Goal: Task Accomplishment & Management: Manage account settings

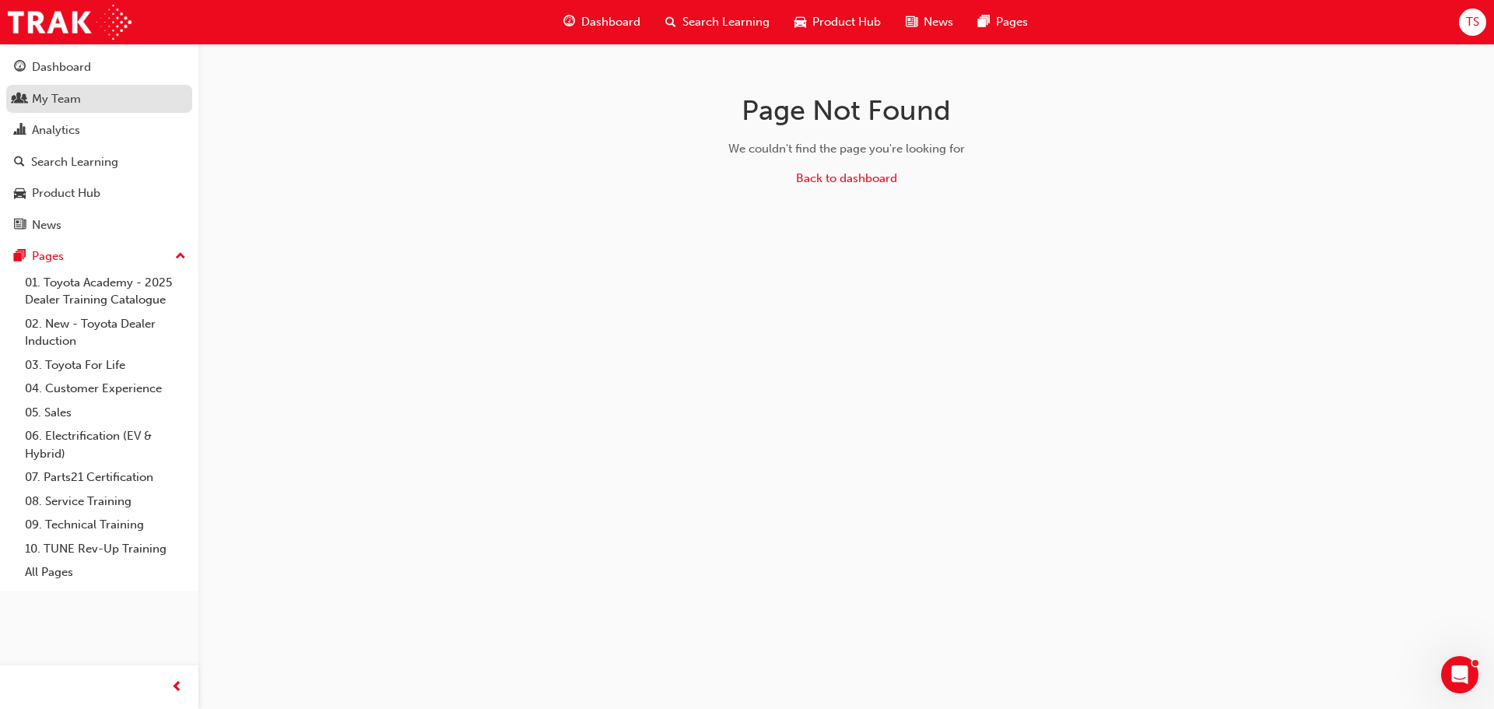
click at [60, 98] on div "My Team" at bounding box center [56, 99] width 49 height 18
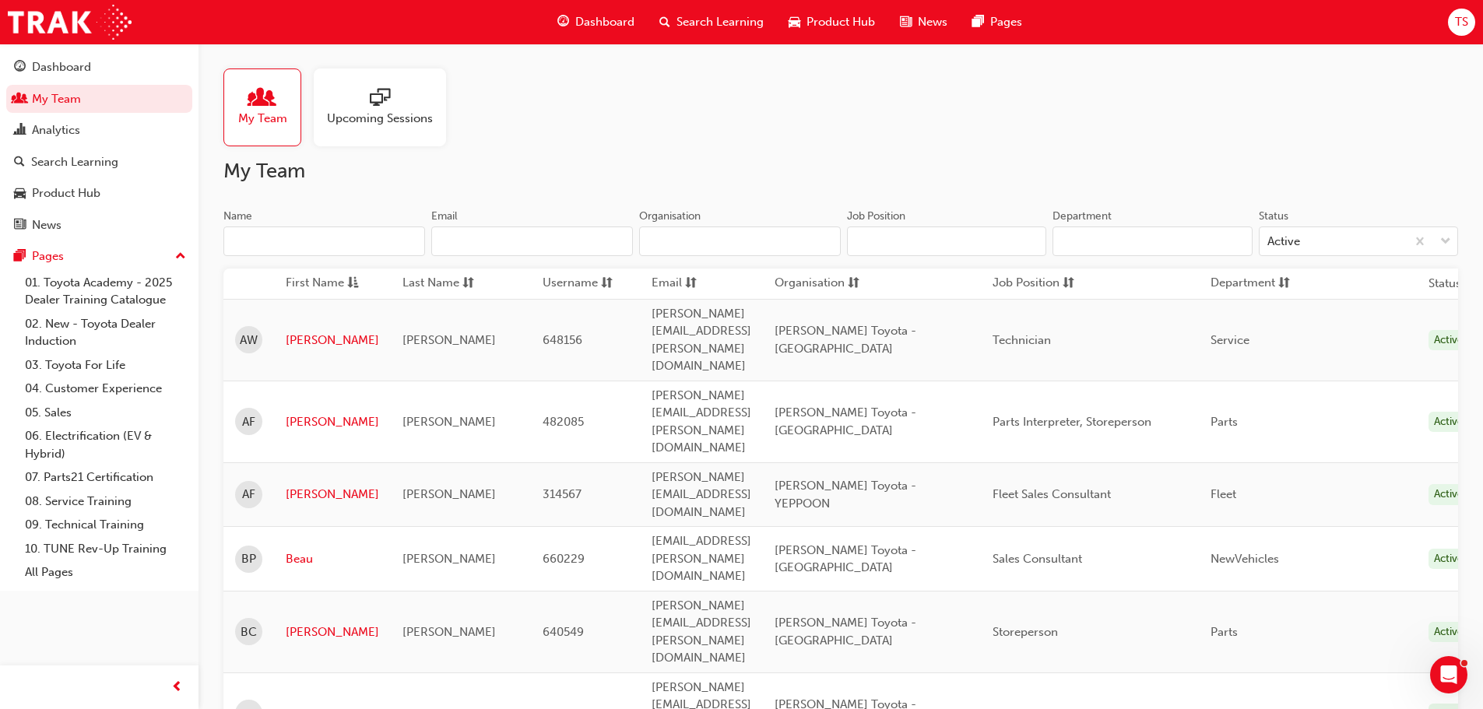
click at [286, 235] on input "Name" at bounding box center [324, 242] width 202 height 30
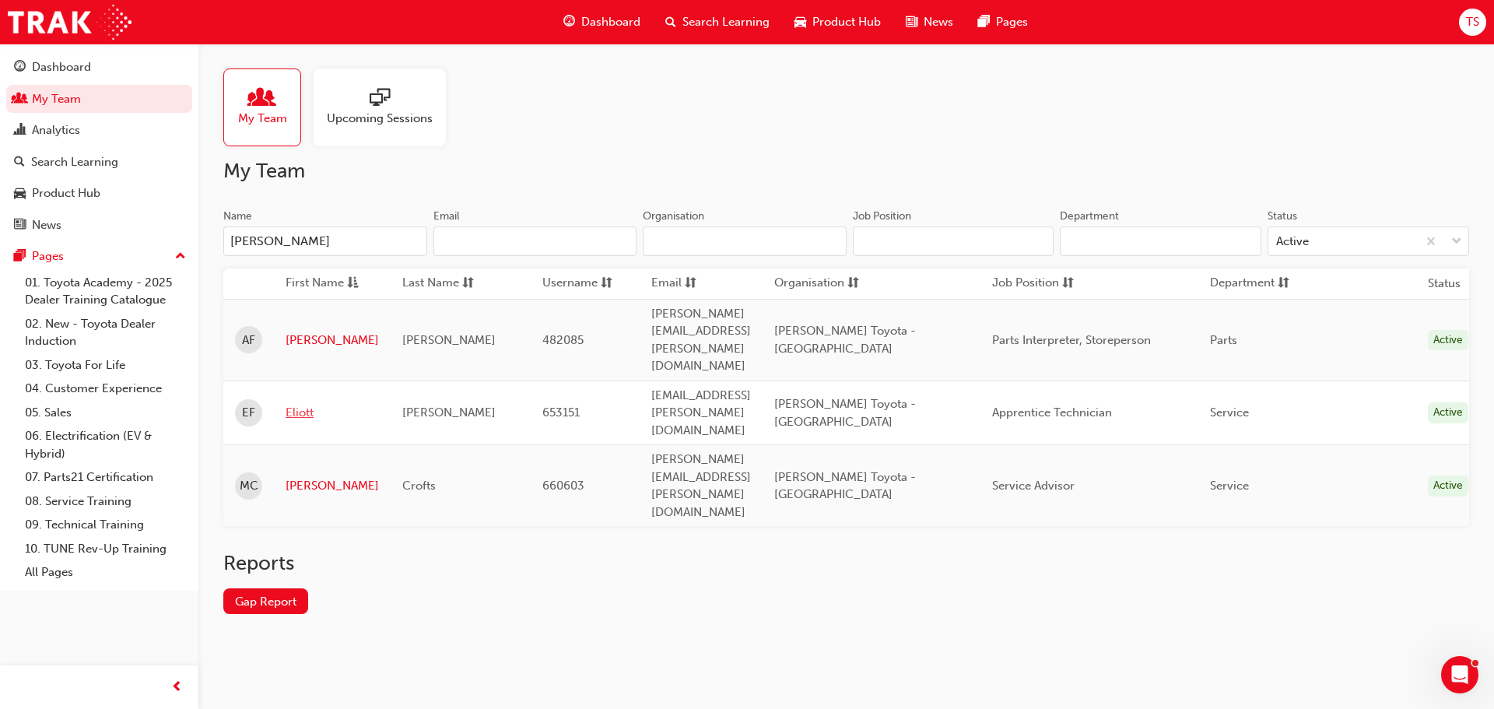
type input "[PERSON_NAME]"
click at [318, 404] on link "Eliott" at bounding box center [332, 413] width 93 height 18
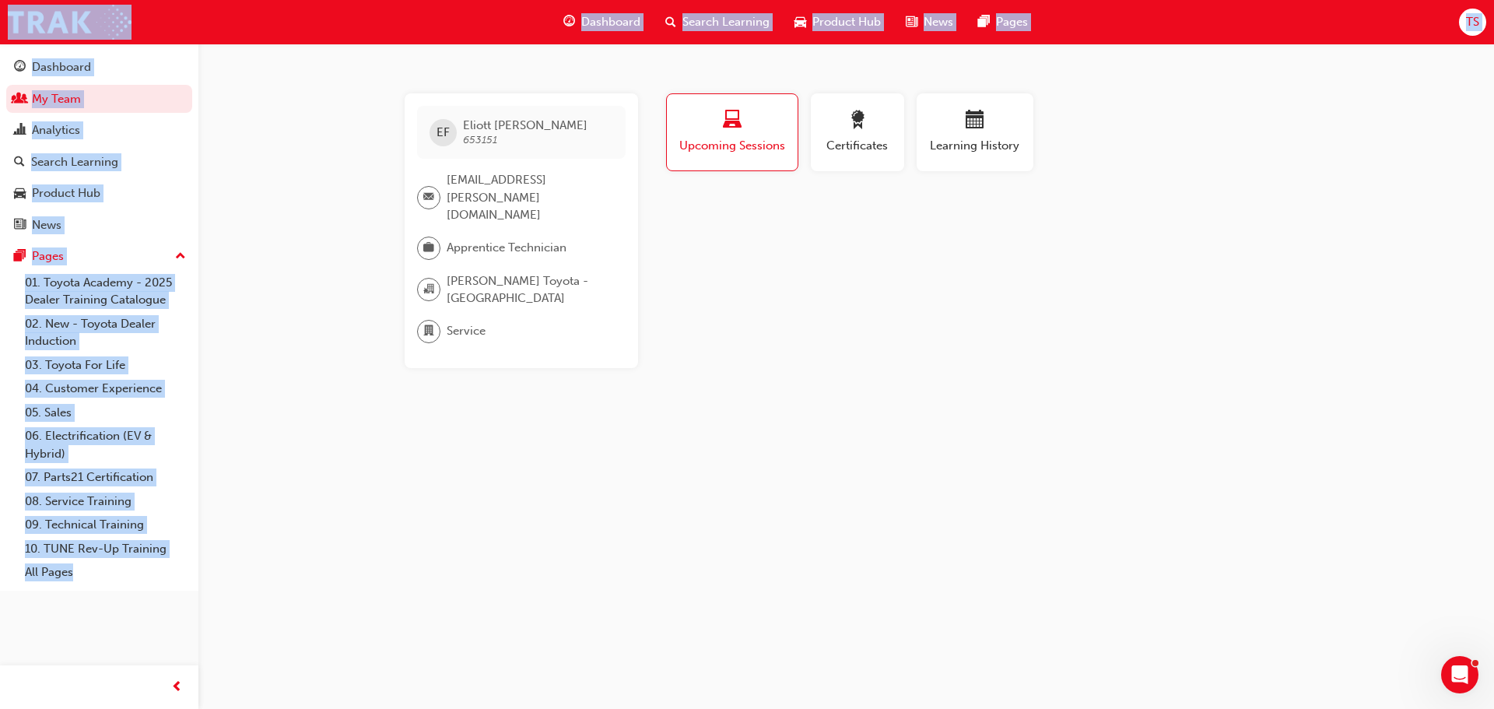
click at [894, 303] on div "Profile Upcoming Sessions Certificates Learning History EF [PERSON_NAME] 653151…" at bounding box center [976, 230] width 626 height 275
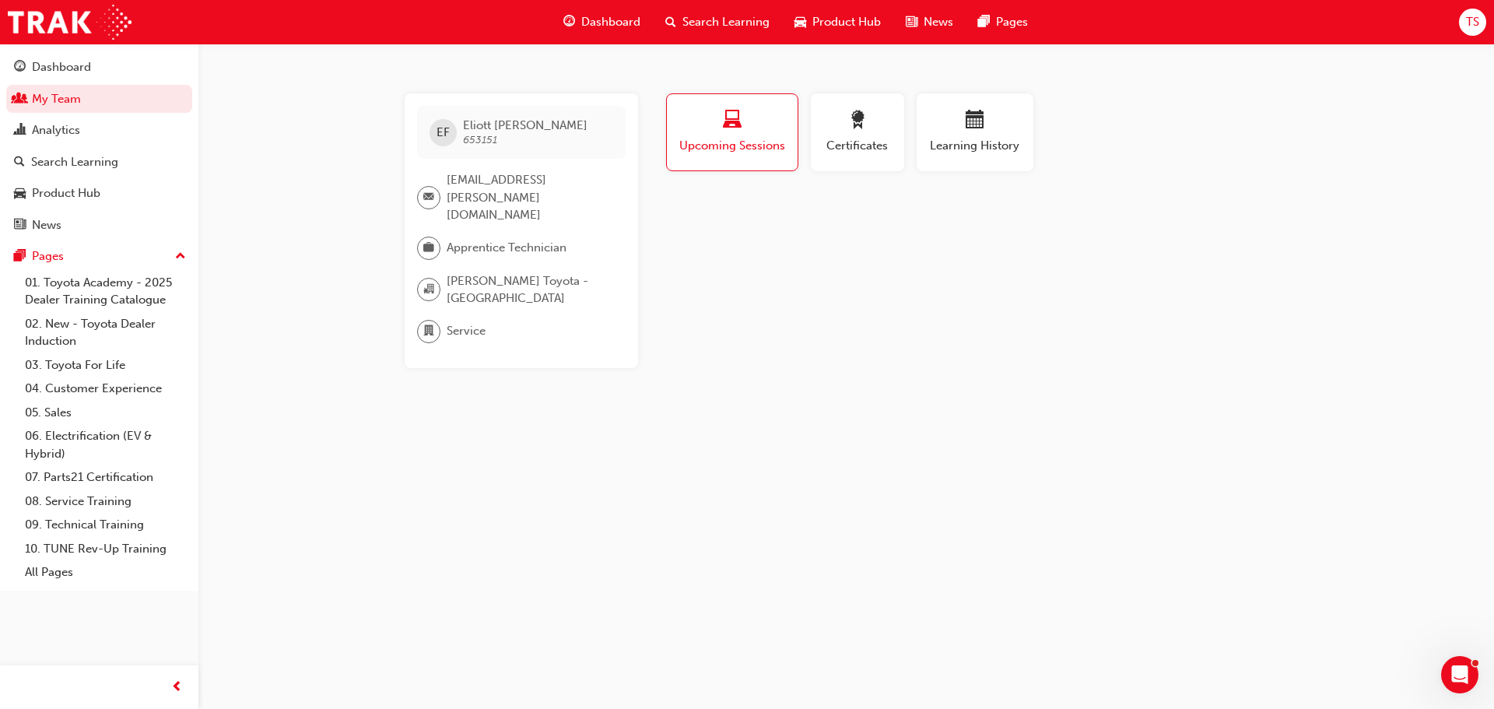
click at [752, 139] on span "Upcoming Sessions" at bounding box center [732, 146] width 107 height 18
click at [895, 135] on button "Certificates" at bounding box center [857, 132] width 93 height 78
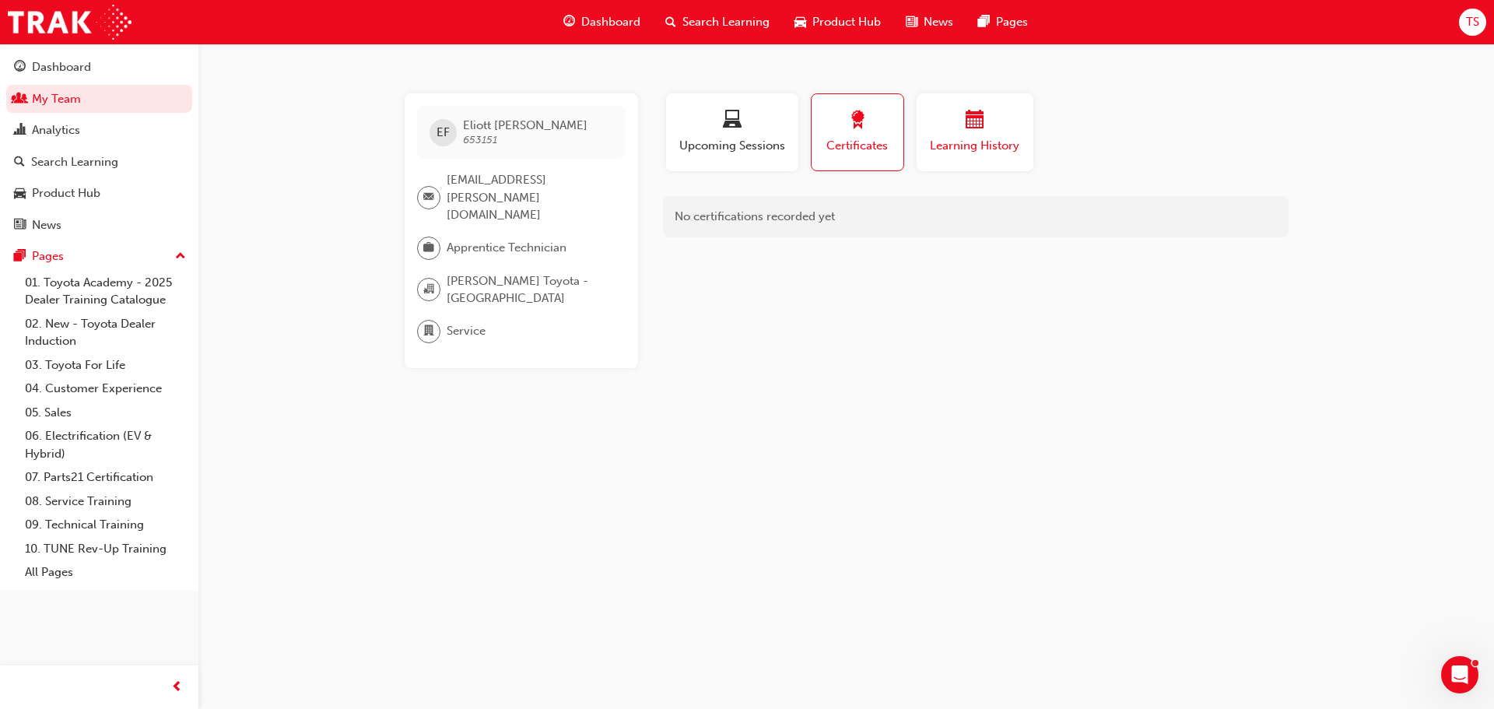
click at [964, 136] on div "Learning History" at bounding box center [975, 133] width 93 height 44
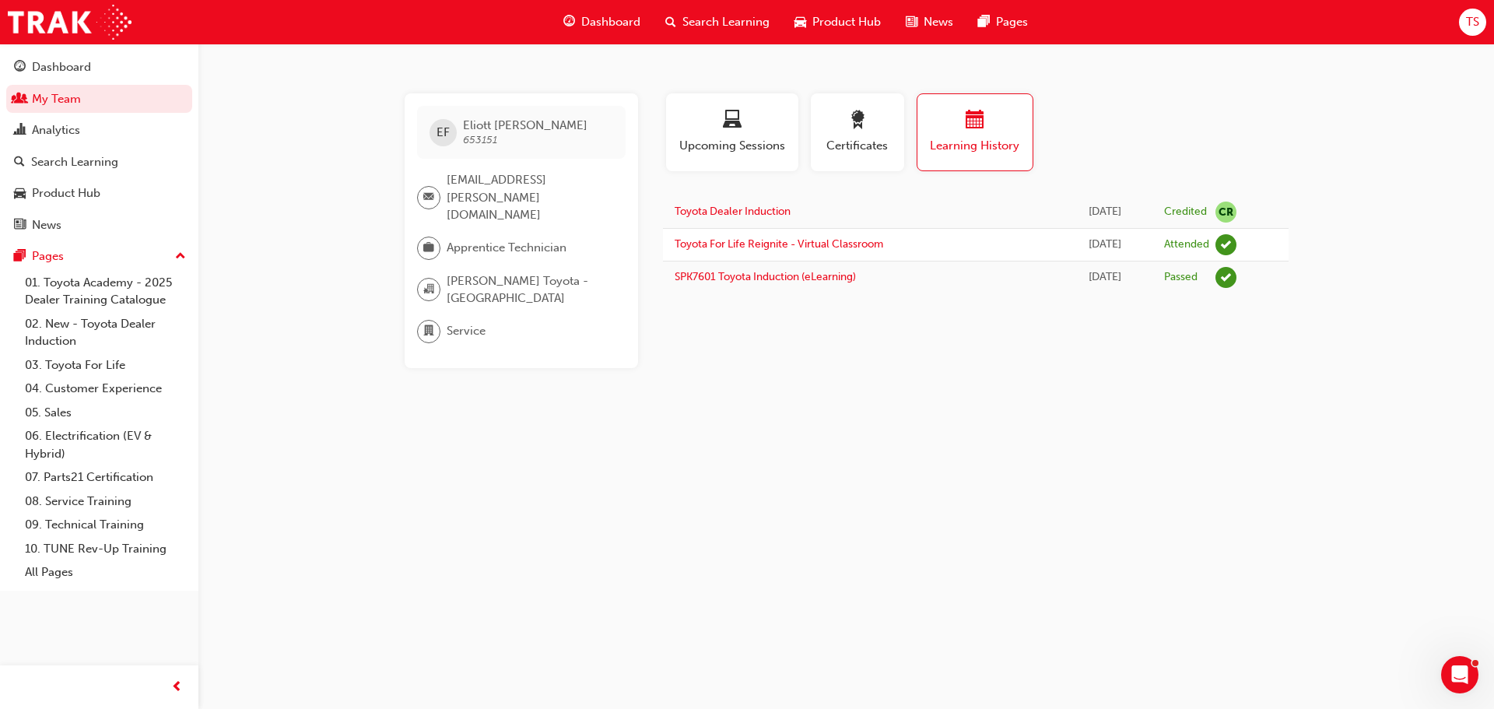
click at [1081, 447] on div "EF [PERSON_NAME] 653151 [EMAIL_ADDRESS][PERSON_NAME][DOMAIN_NAME] Apprentice Te…" at bounding box center [747, 354] width 1494 height 709
click at [756, 128] on div "button" at bounding box center [732, 123] width 109 height 24
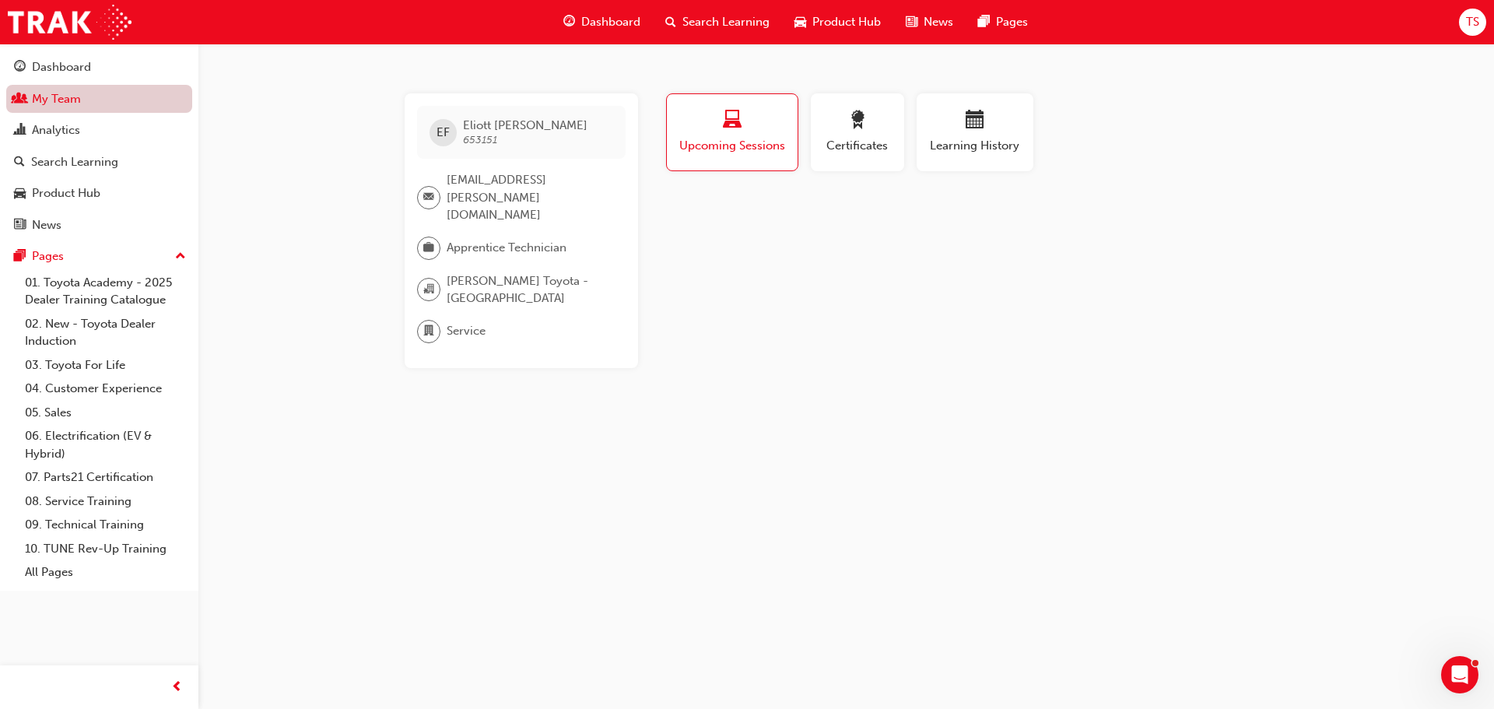
click at [90, 100] on link "My Team" at bounding box center [99, 99] width 186 height 29
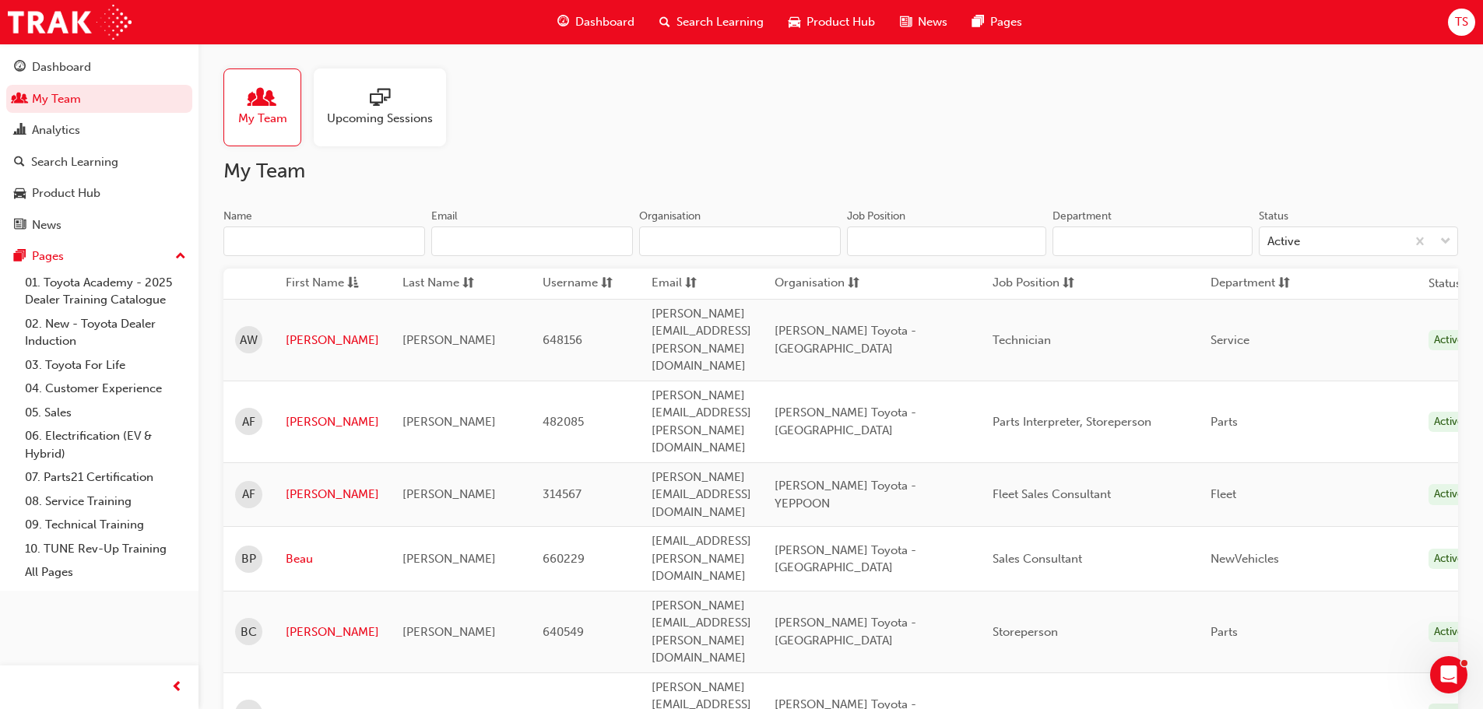
click at [308, 248] on input "Name" at bounding box center [324, 242] width 202 height 30
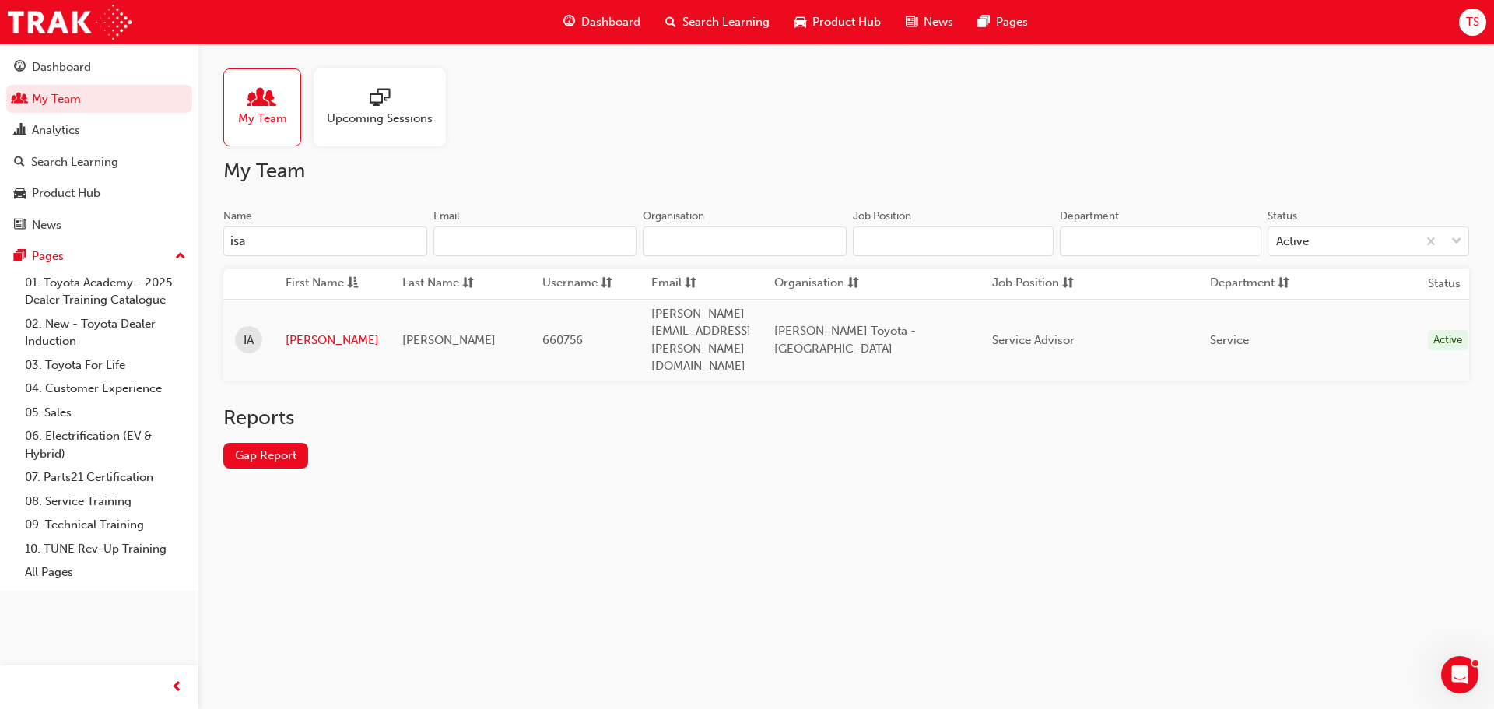
type input "isa"
click at [743, 540] on div "My Team Upcoming Sessions My Team Name isa Email Organisation Job Position Depa…" at bounding box center [747, 354] width 1494 height 709
click at [593, 486] on div "My Team Upcoming Sessions My Team Name isa Email Organisation Job Position Depa…" at bounding box center [846, 281] width 1296 height 475
click at [64, 70] on div "Dashboard" at bounding box center [61, 67] width 59 height 18
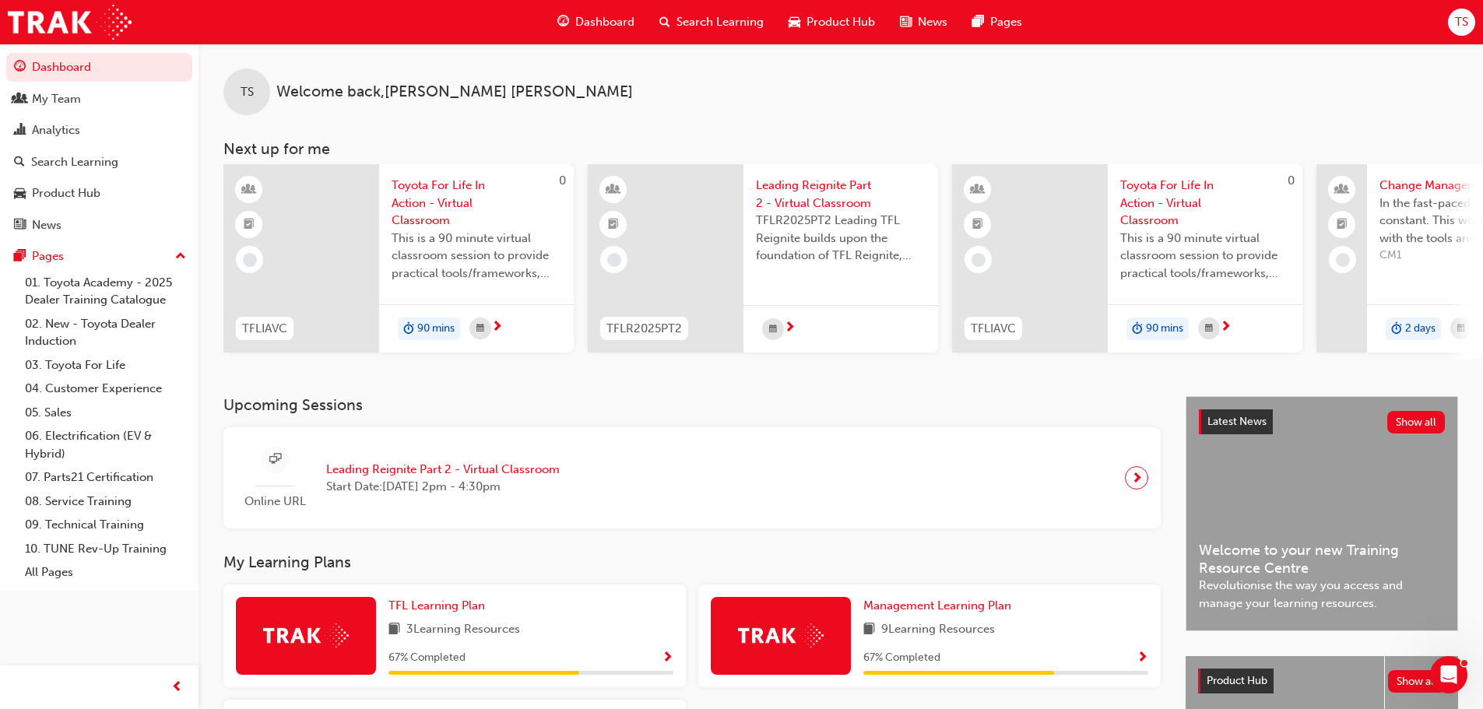
click at [440, 192] on span "Toyota For Life In Action - Virtual Classroom" at bounding box center [477, 203] width 170 height 53
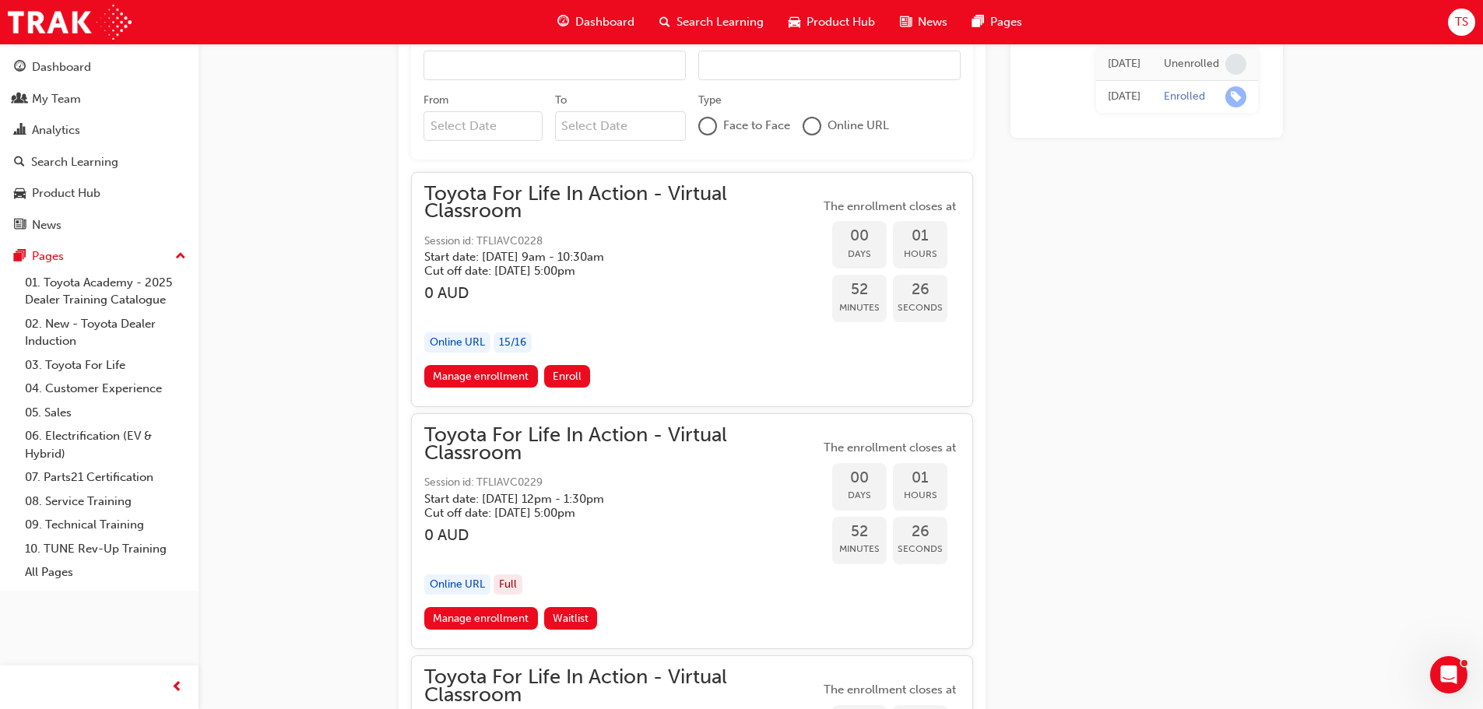
scroll to position [1043, 0]
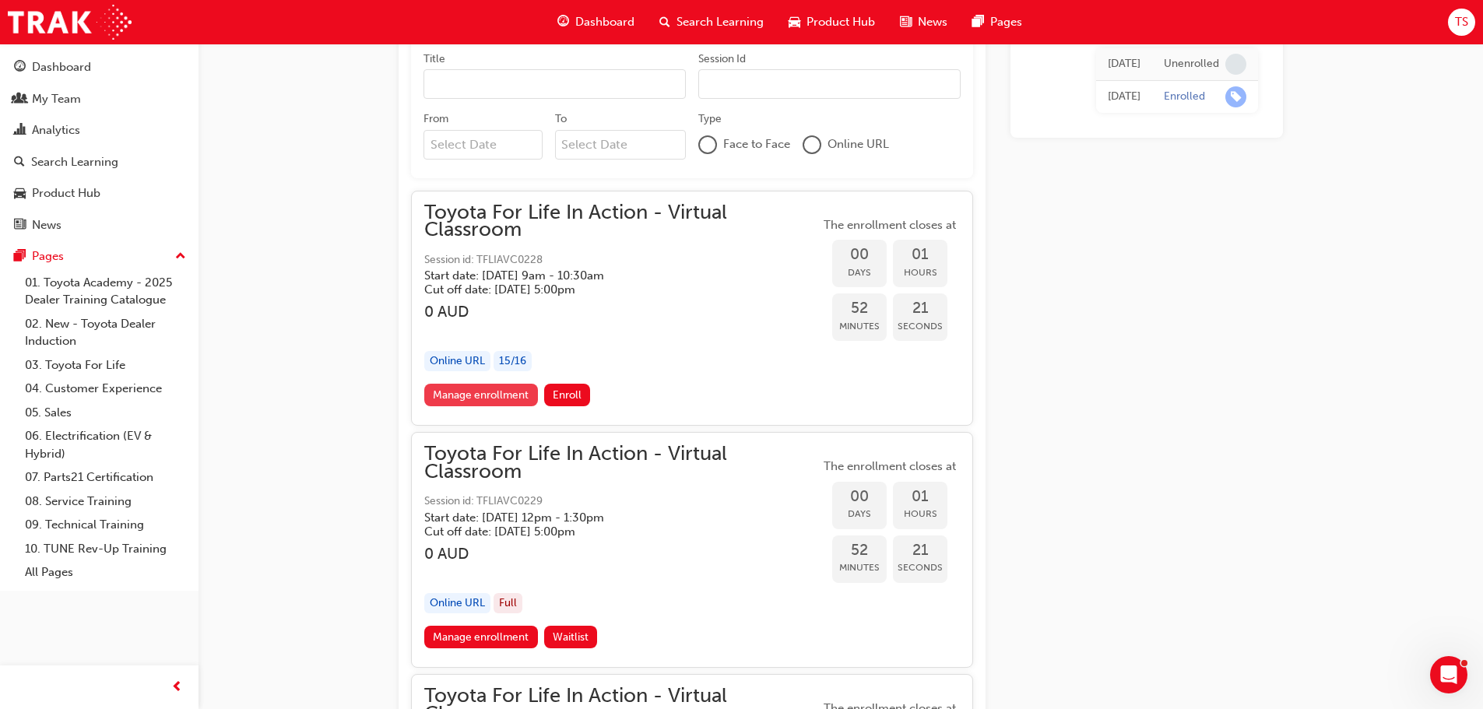
click at [472, 391] on link "Manage enrollment" at bounding box center [481, 395] width 114 height 23
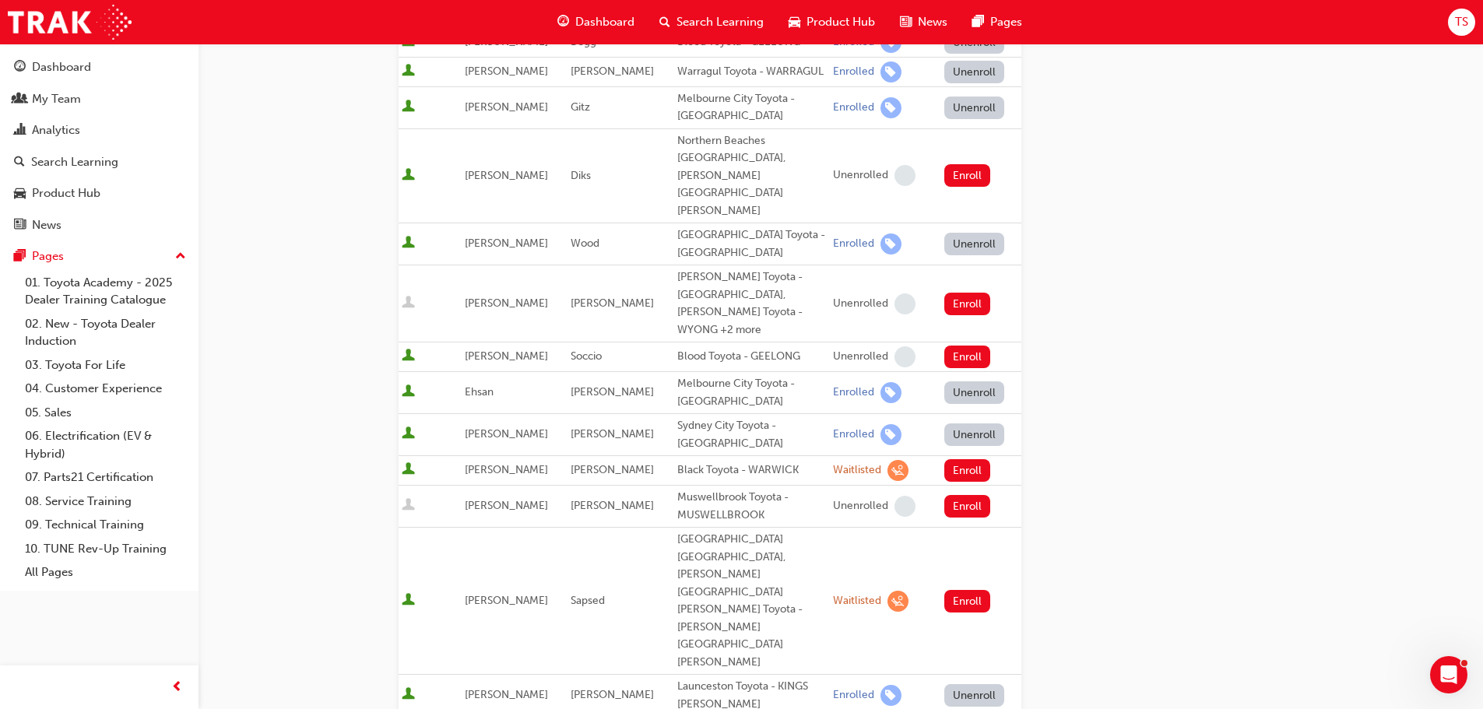
scroll to position [1143, 0]
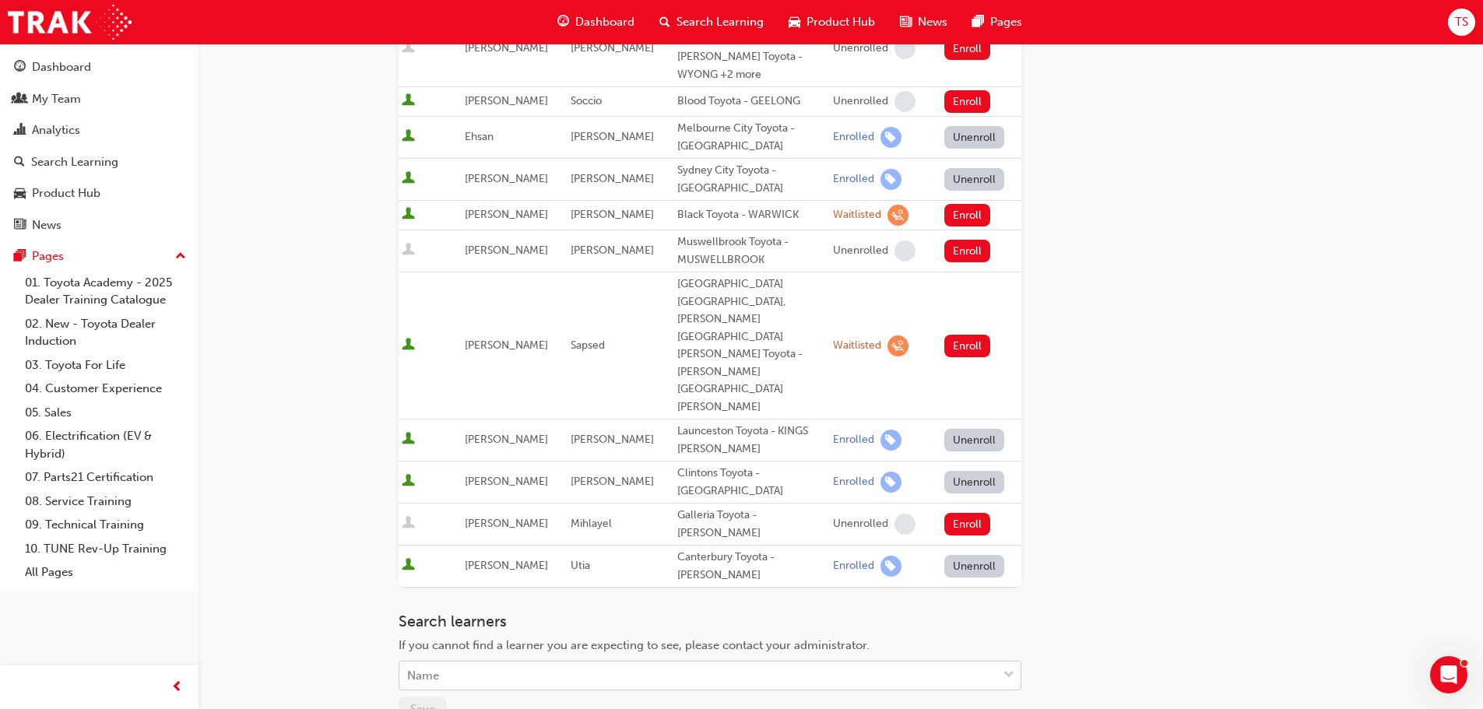
click at [442, 662] on div "Name" at bounding box center [698, 675] width 598 height 27
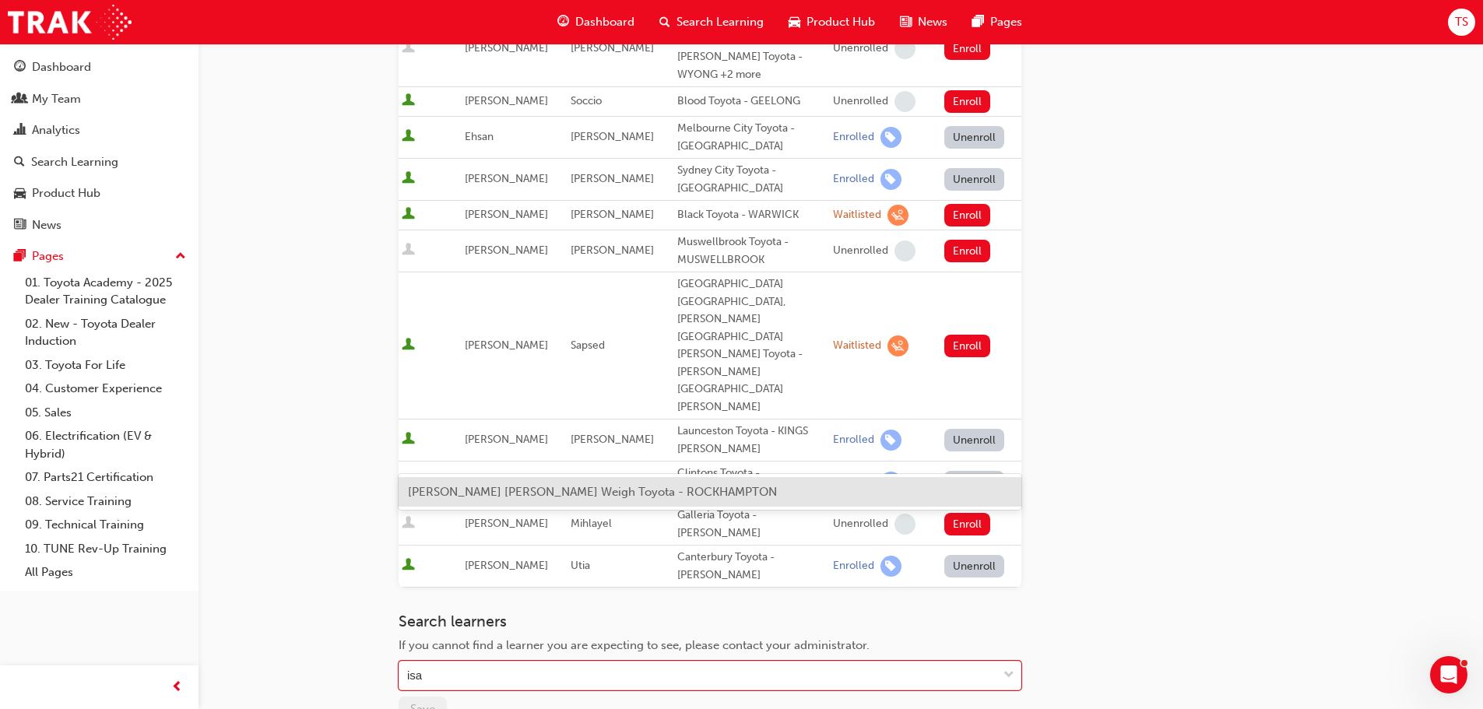
type input "isa"
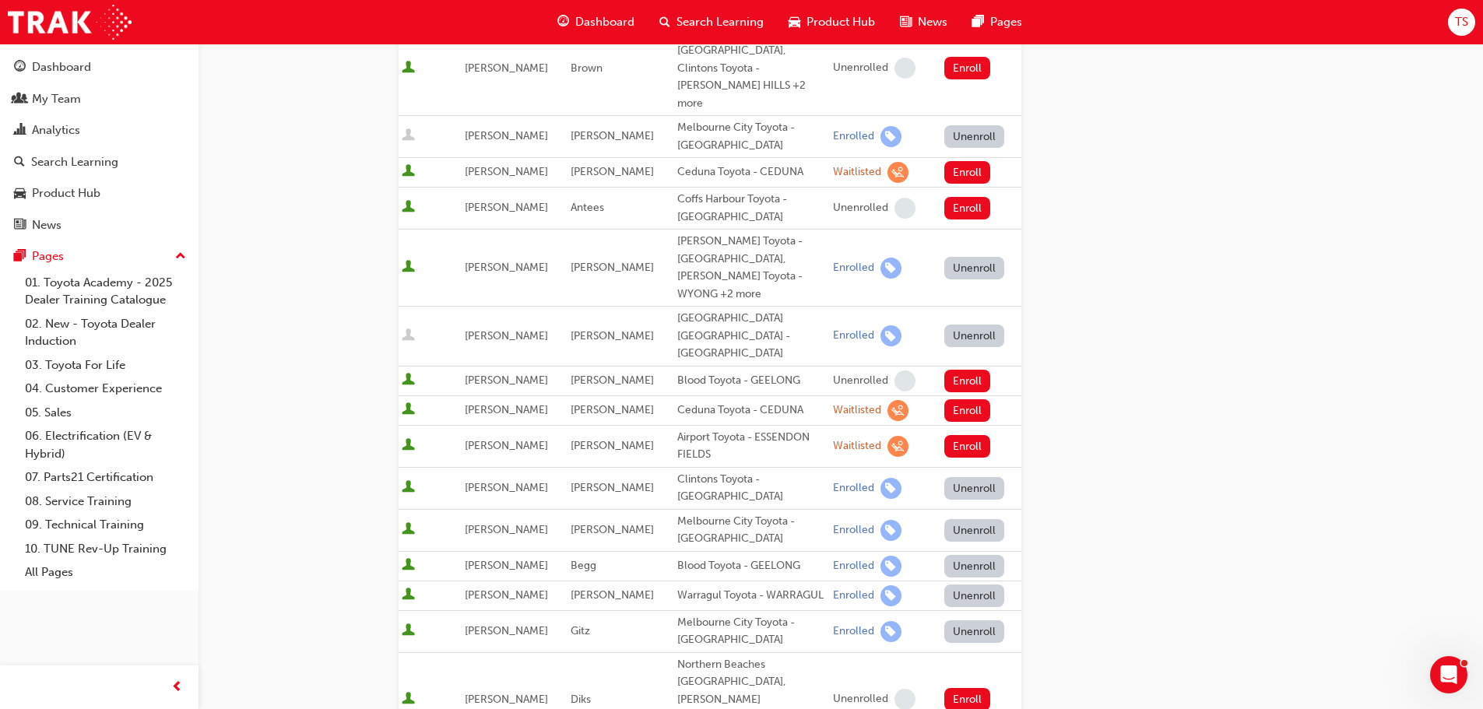
scroll to position [53, 0]
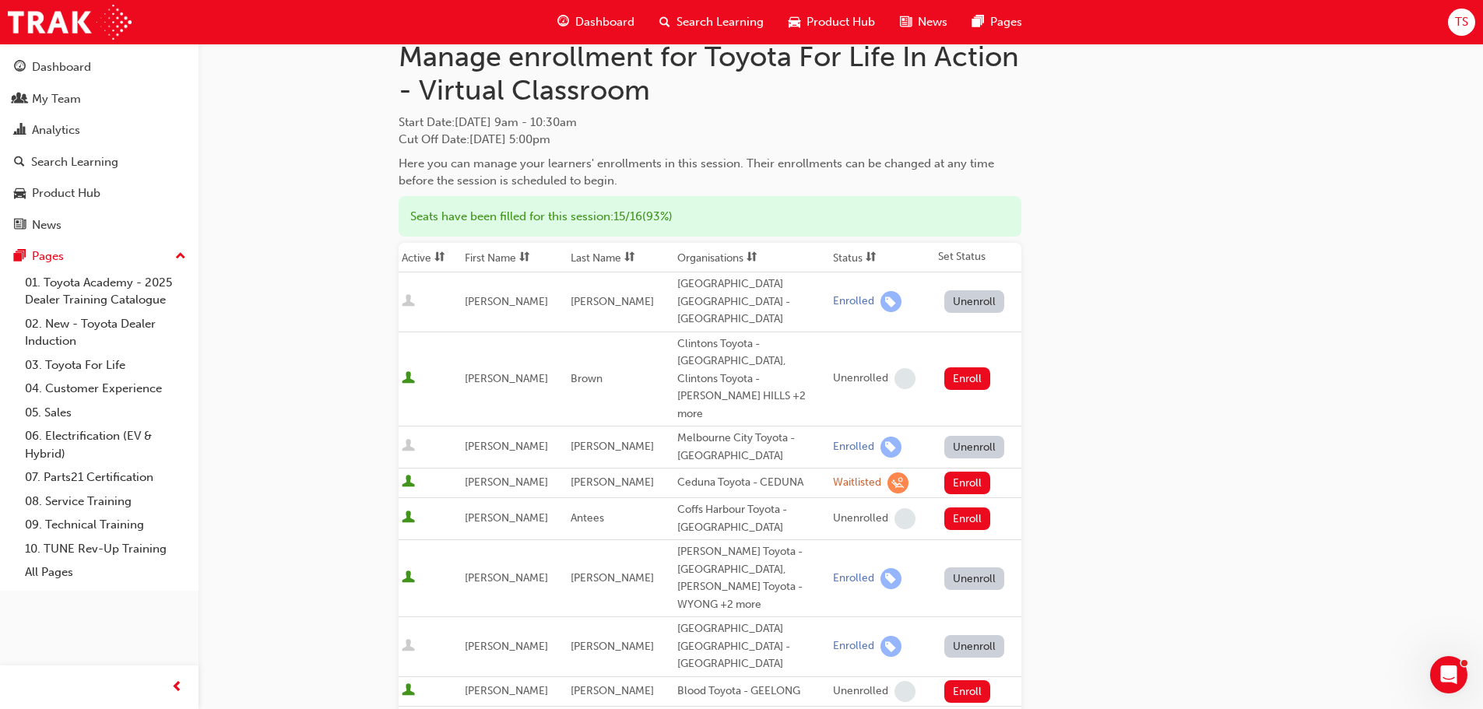
click at [684, 18] on span "Search Learning" at bounding box center [719, 22] width 87 height 18
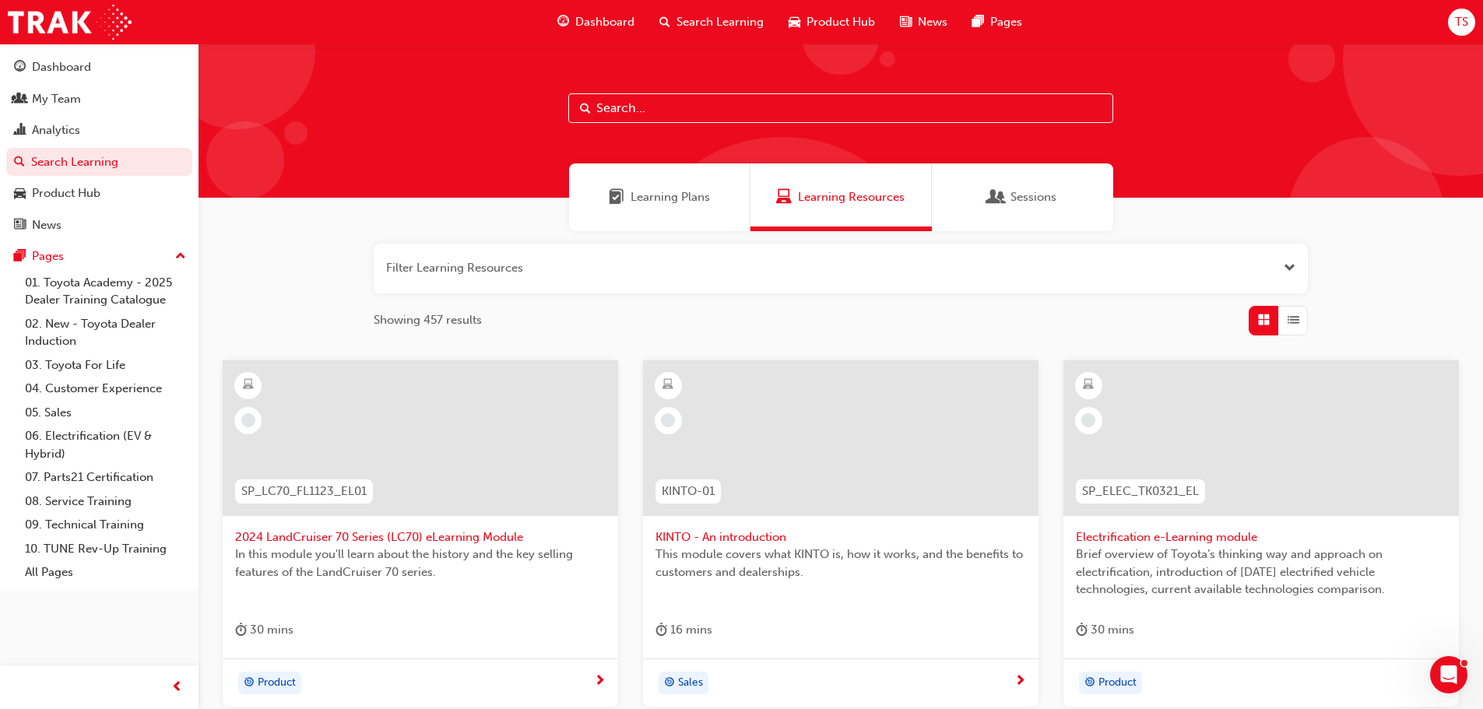
click at [684, 105] on input "text" at bounding box center [840, 108] width 545 height 30
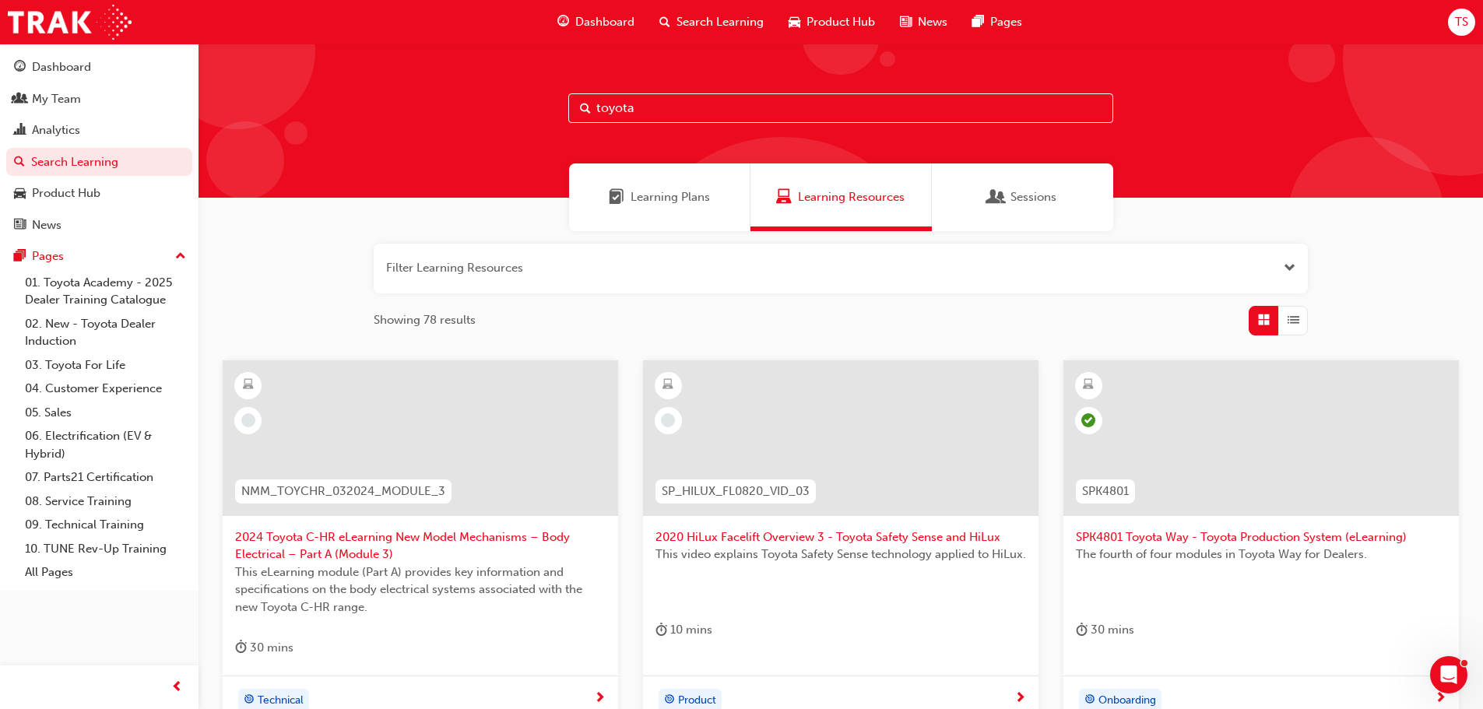
click at [686, 188] on div "Learning Plans" at bounding box center [659, 197] width 181 height 68
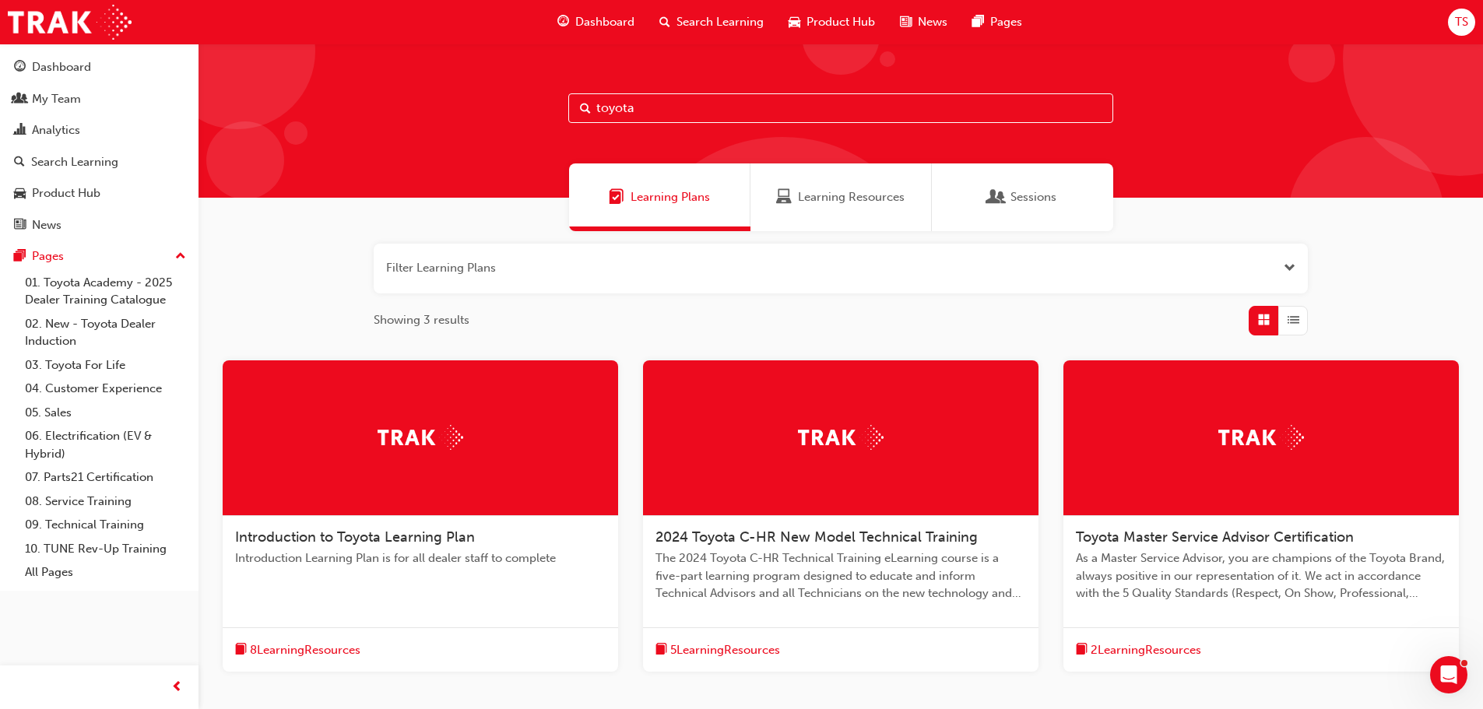
click at [664, 103] on input "toyota" at bounding box center [840, 108] width 545 height 30
type input "t"
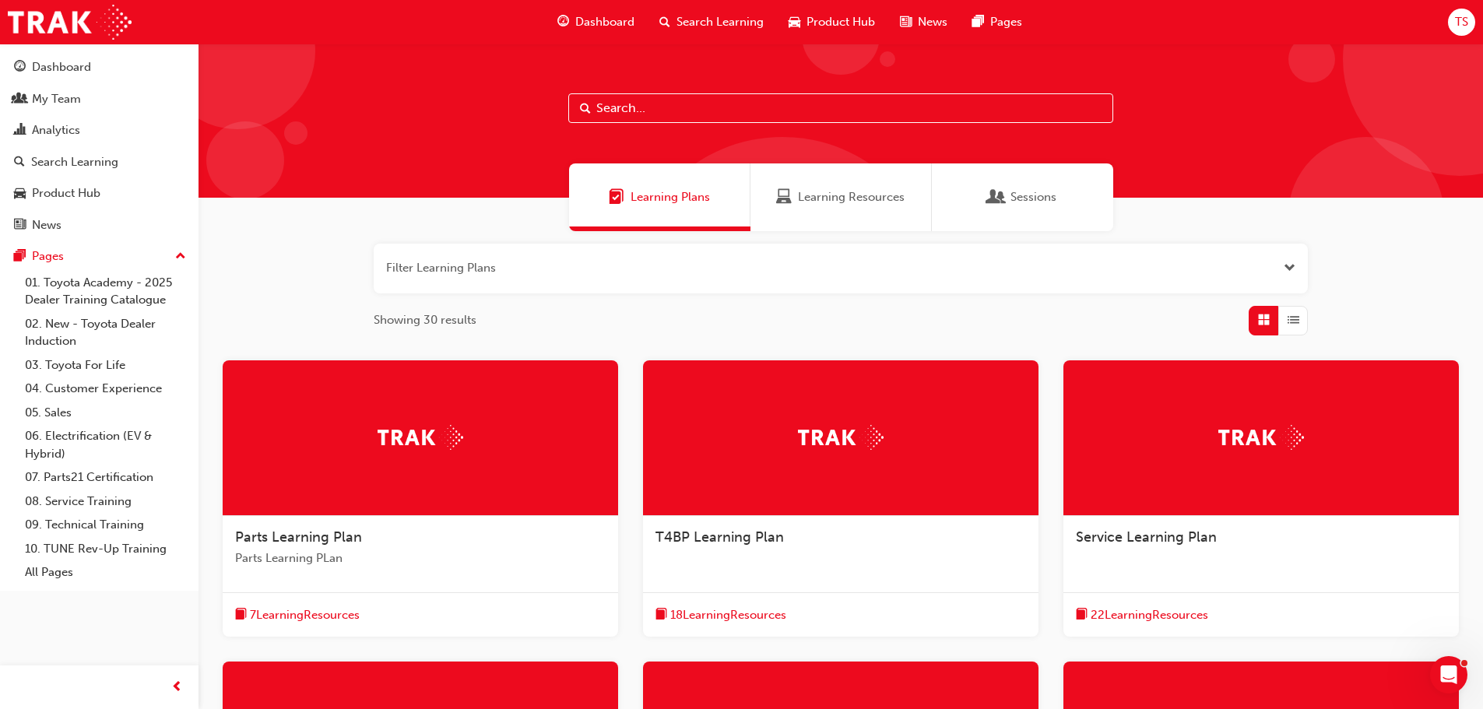
click at [591, 15] on span "Dashboard" at bounding box center [604, 22] width 59 height 18
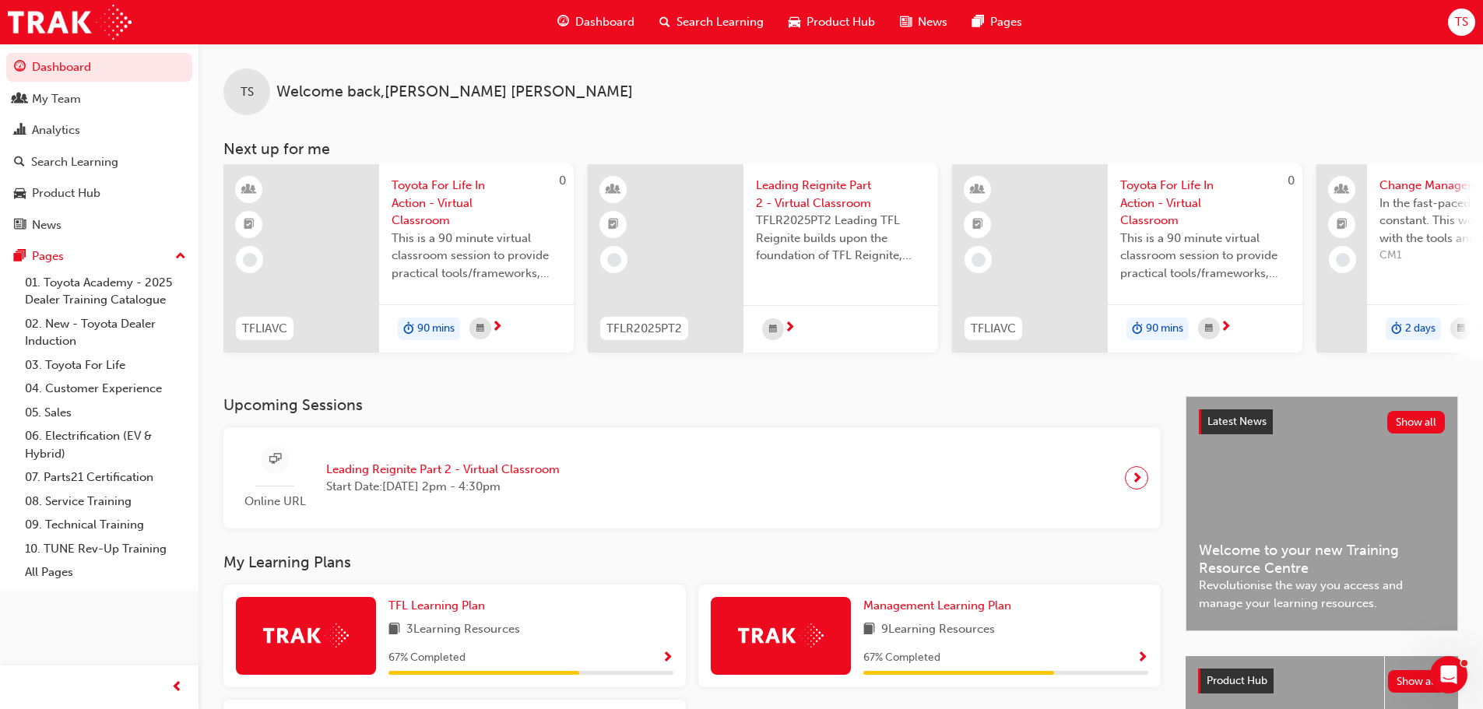
click at [445, 205] on span "Toyota For Life In Action - Virtual Classroom" at bounding box center [477, 203] width 170 height 53
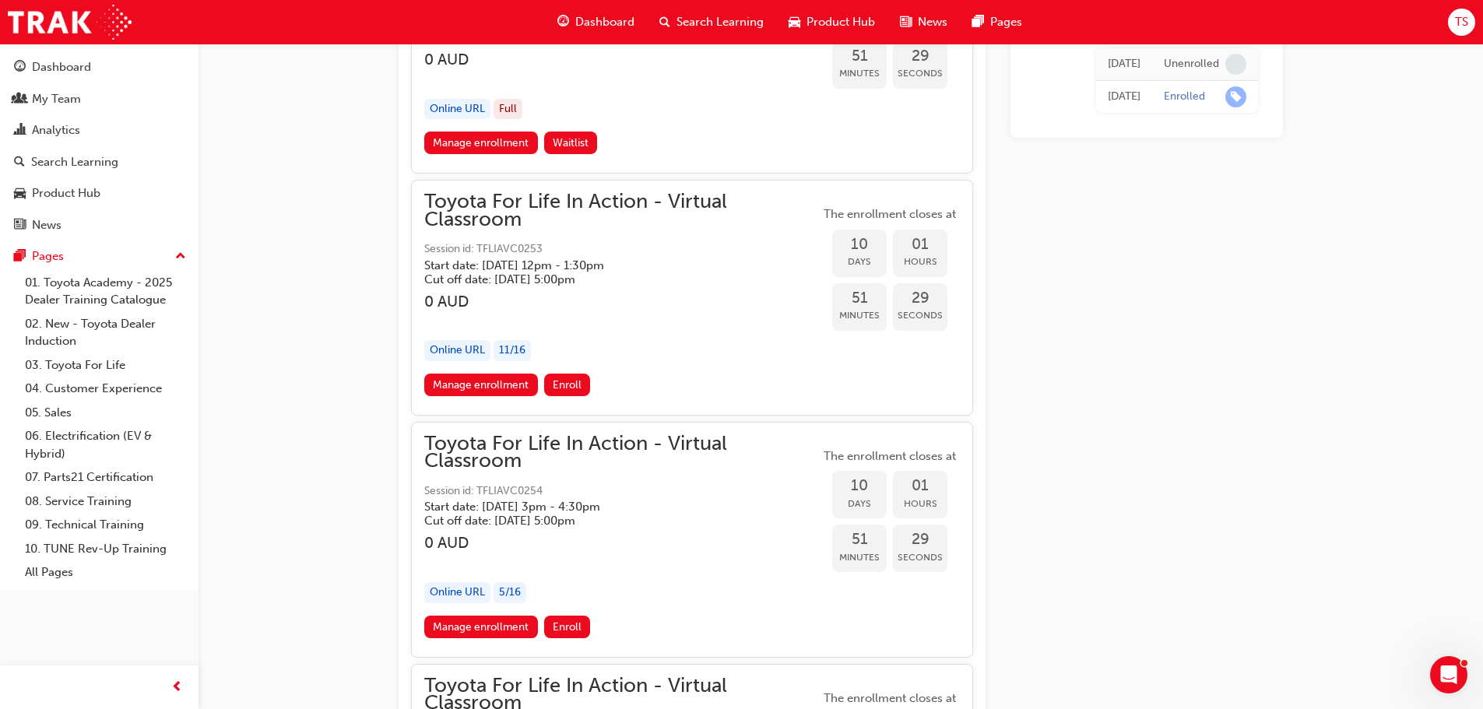
scroll to position [6371, 0]
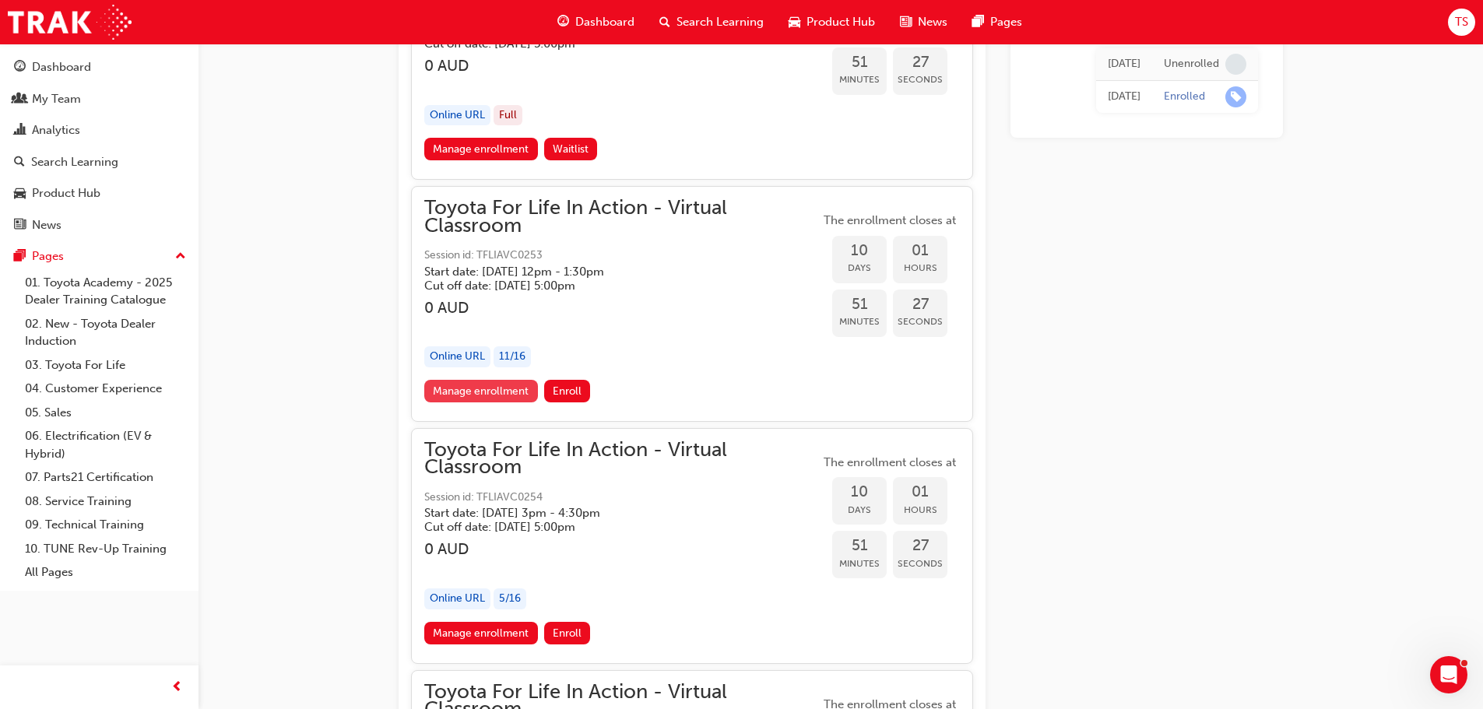
click at [477, 393] on link "Manage enrollment" at bounding box center [481, 391] width 114 height 23
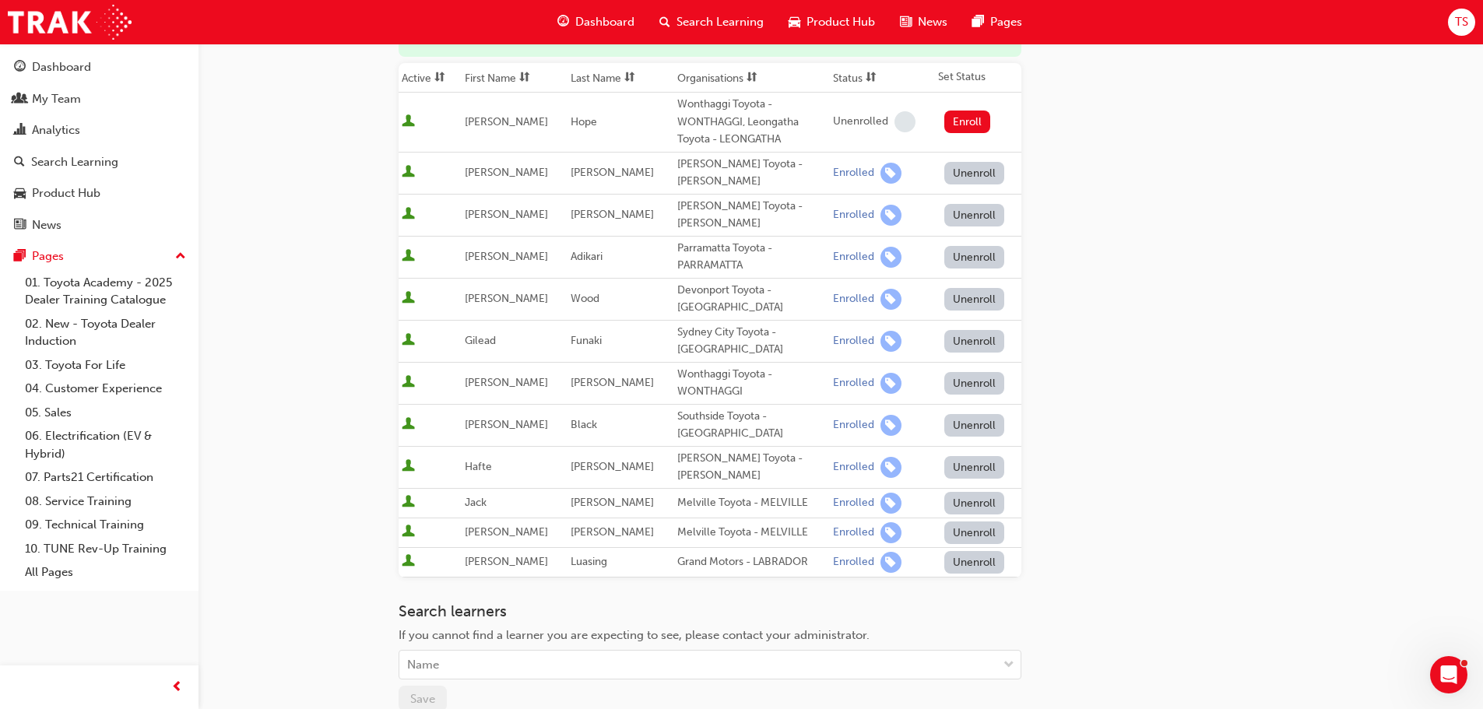
scroll to position [234, 0]
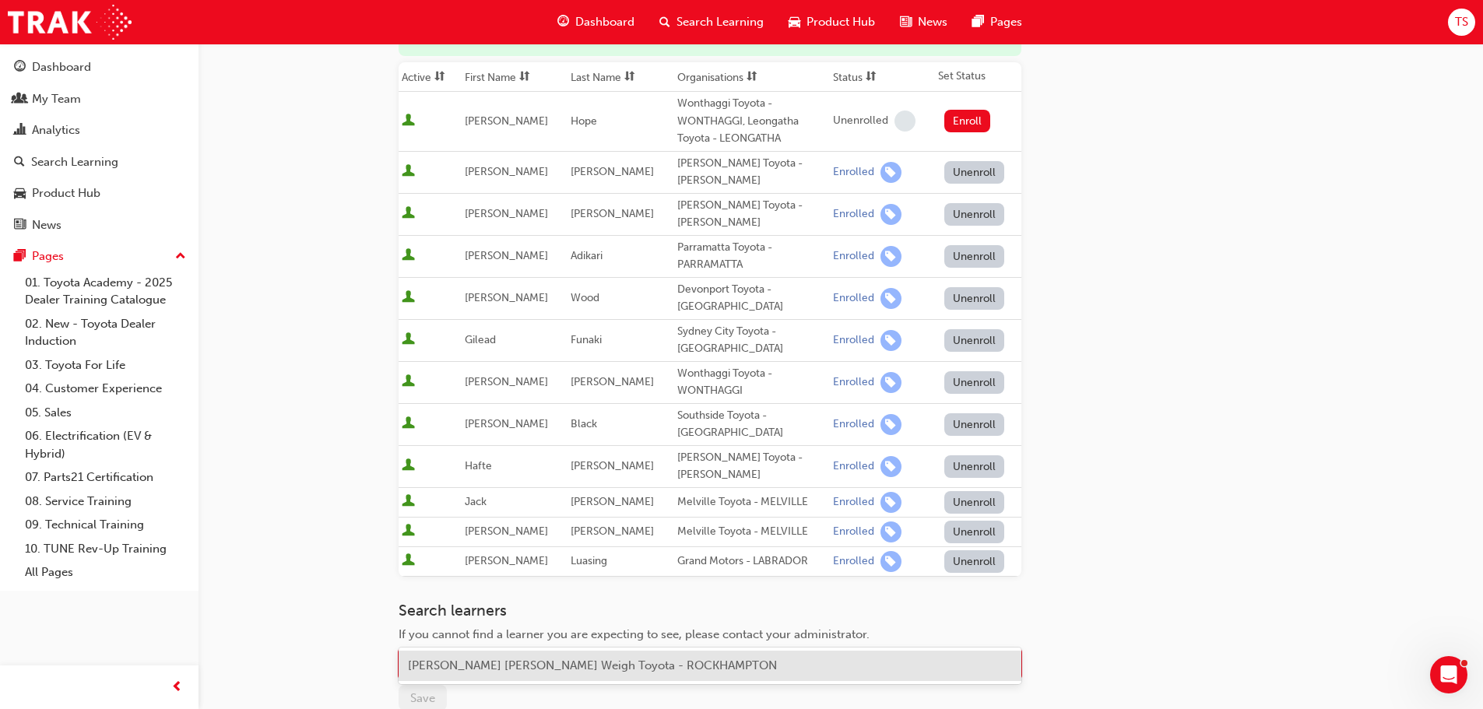
click at [448, 651] on div "Name" at bounding box center [698, 664] width 598 height 27
click at [473, 665] on span "[PERSON_NAME] [PERSON_NAME] Weigh Toyota - ROCKHAMPTON" at bounding box center [592, 665] width 369 height 14
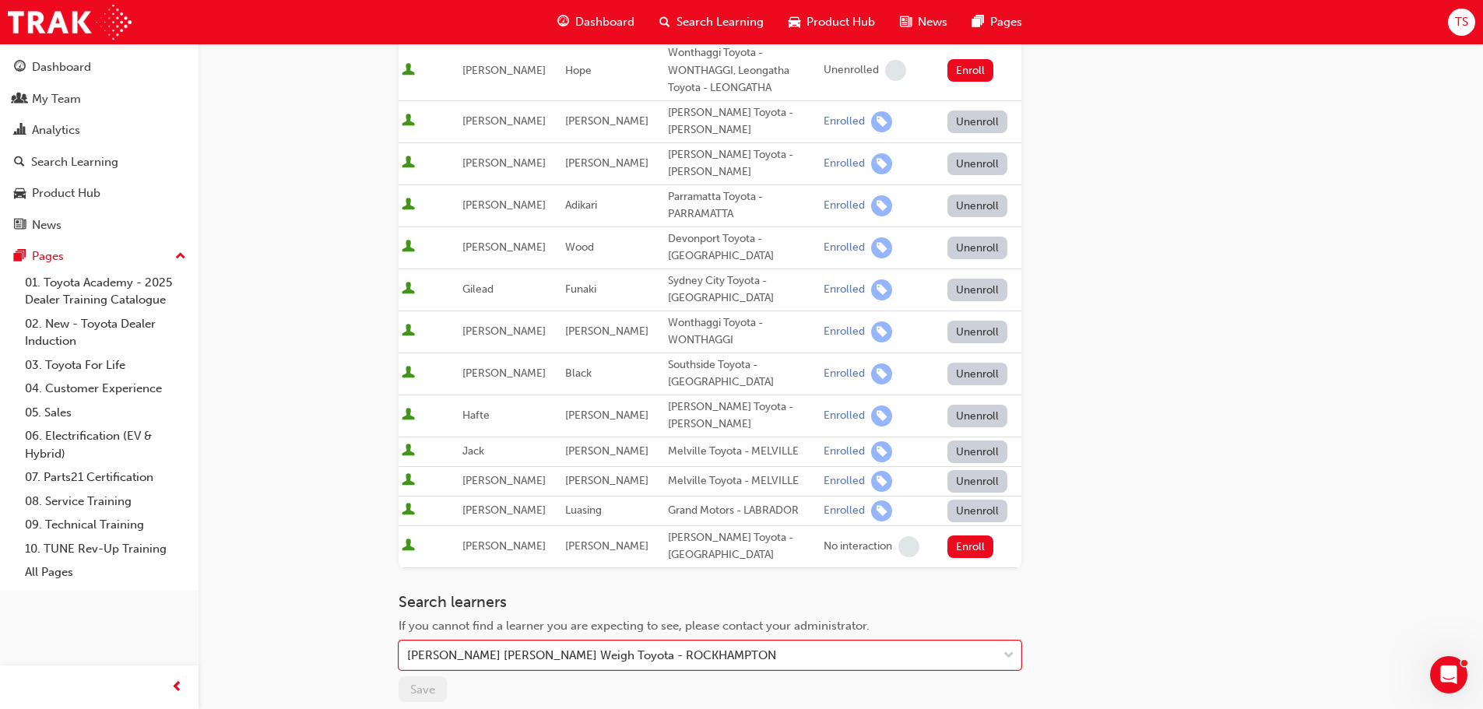
scroll to position [311, 0]
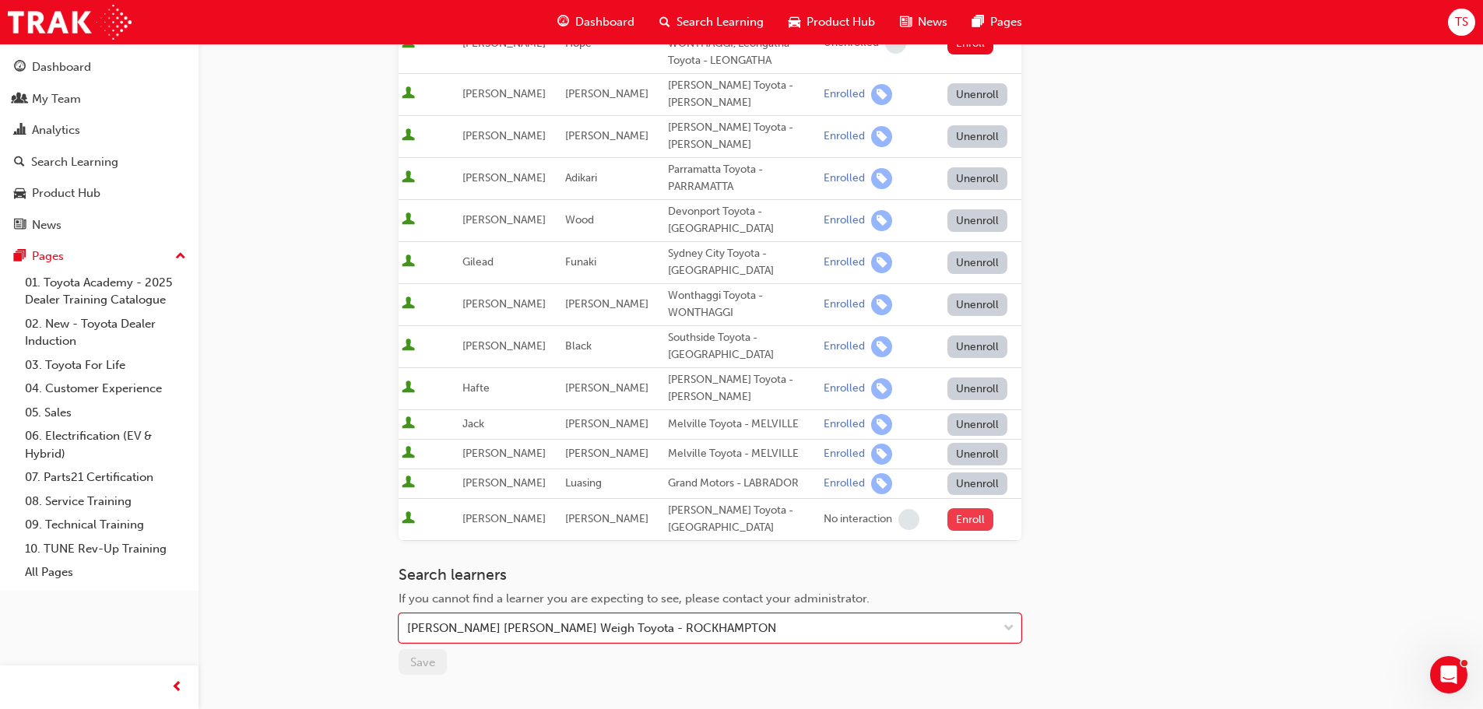
click at [968, 508] on button "Enroll" at bounding box center [970, 519] width 47 height 23
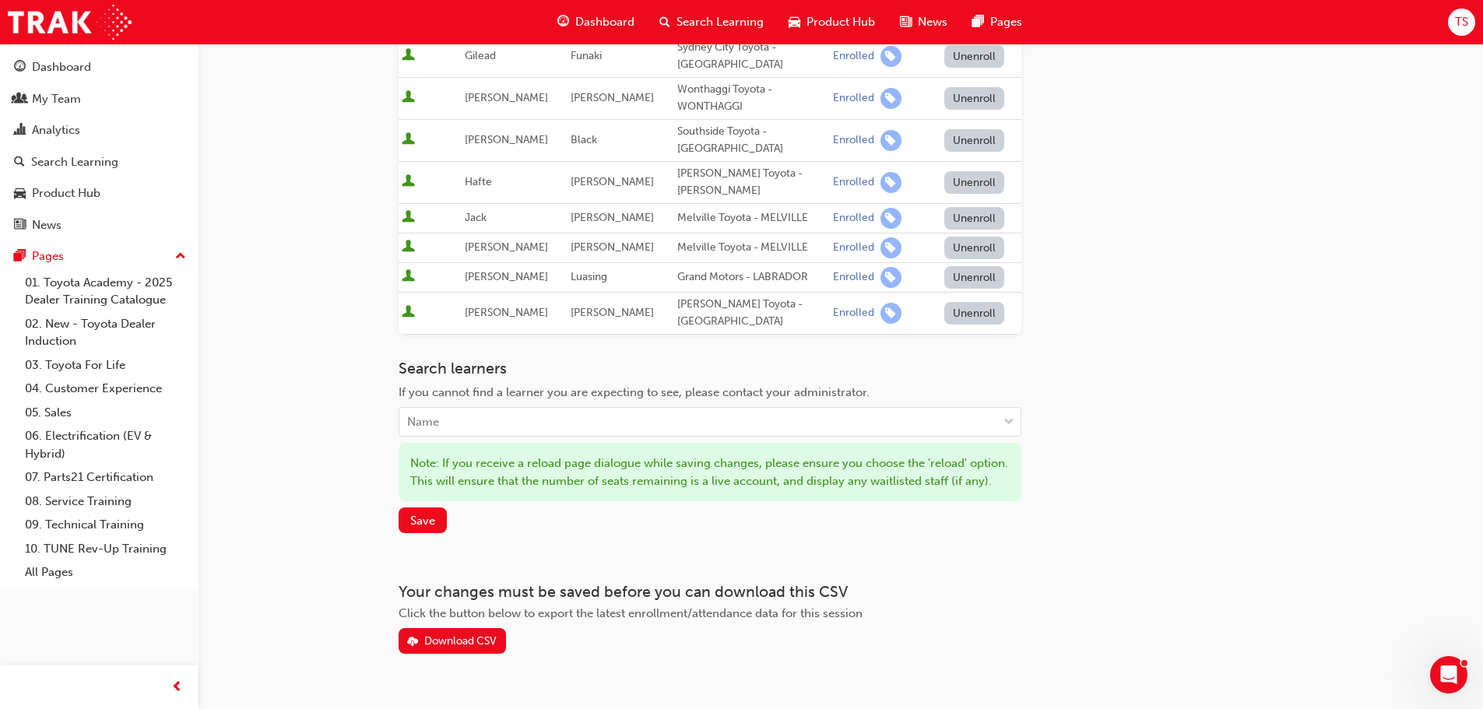
scroll to position [532, 0]
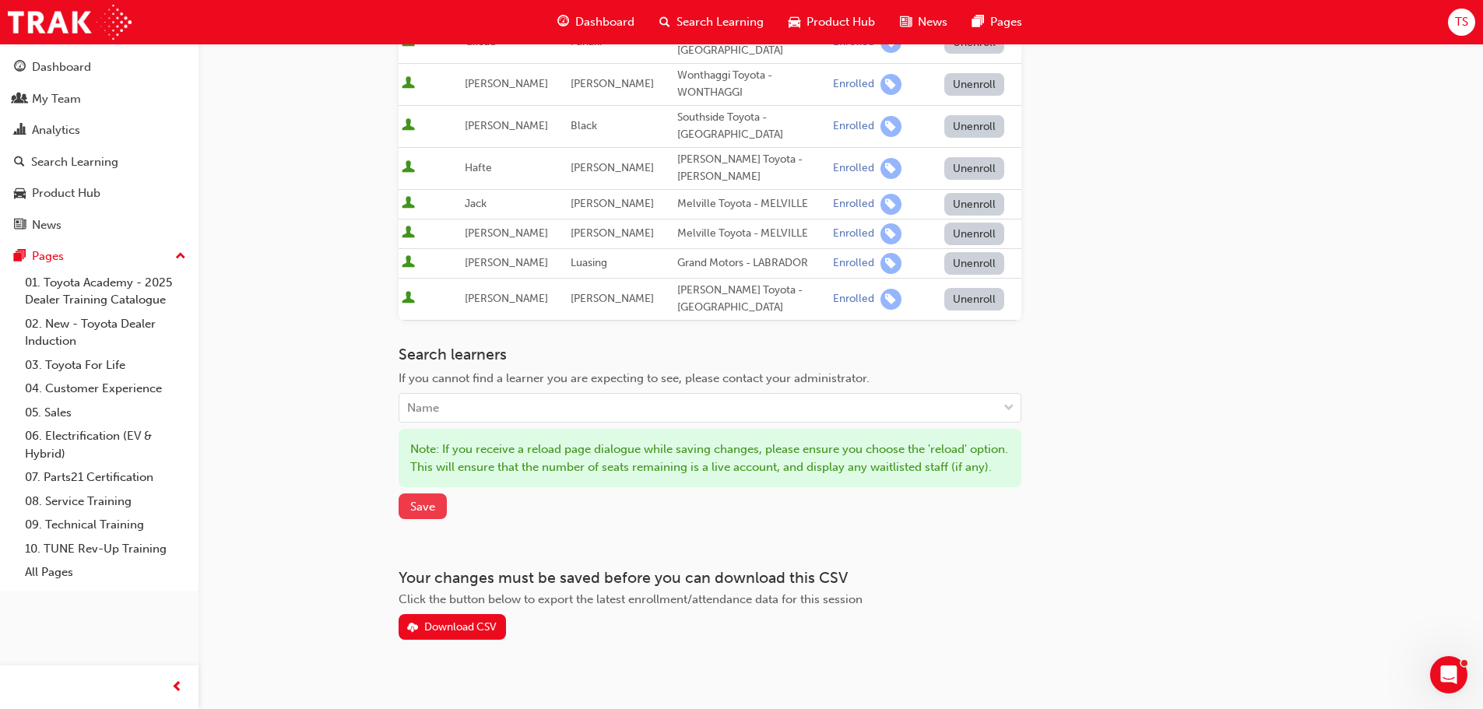
click at [423, 493] on button "Save" at bounding box center [423, 506] width 48 height 26
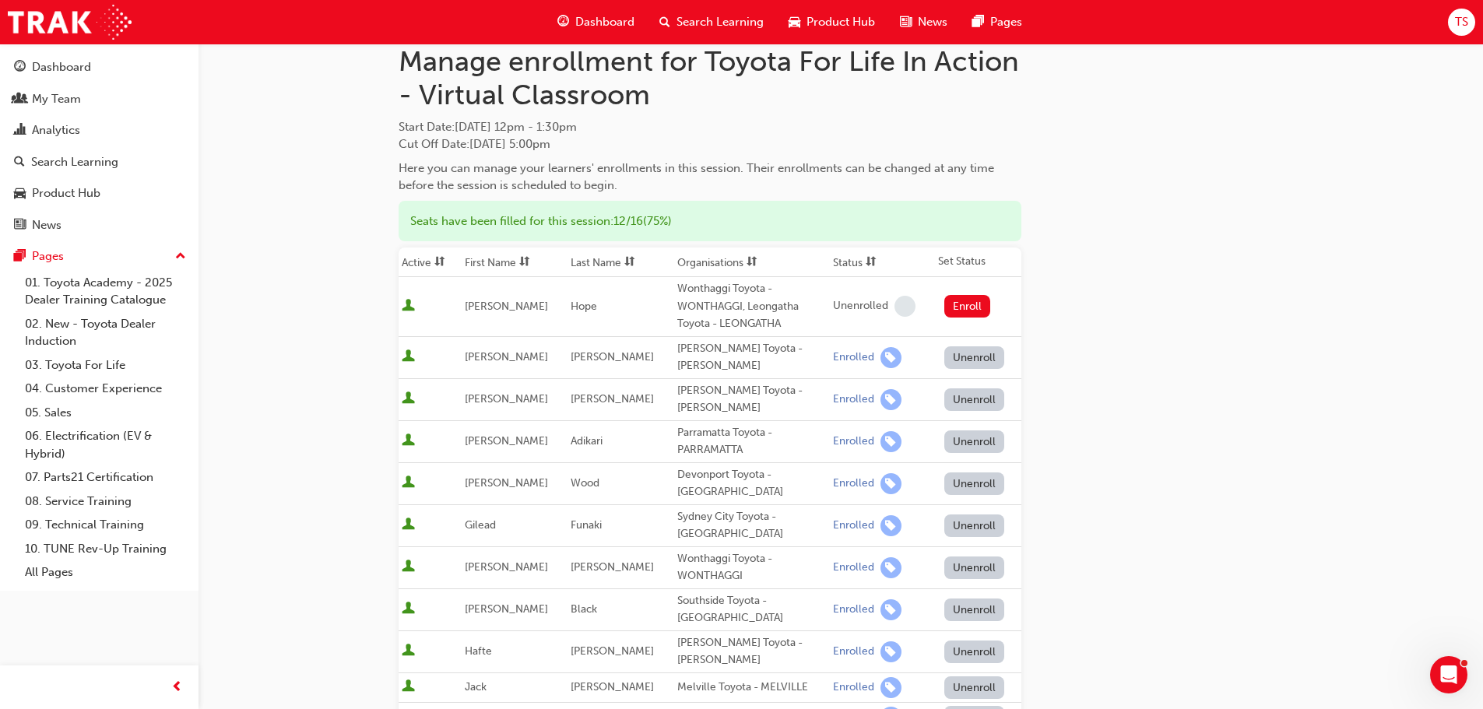
scroll to position [0, 0]
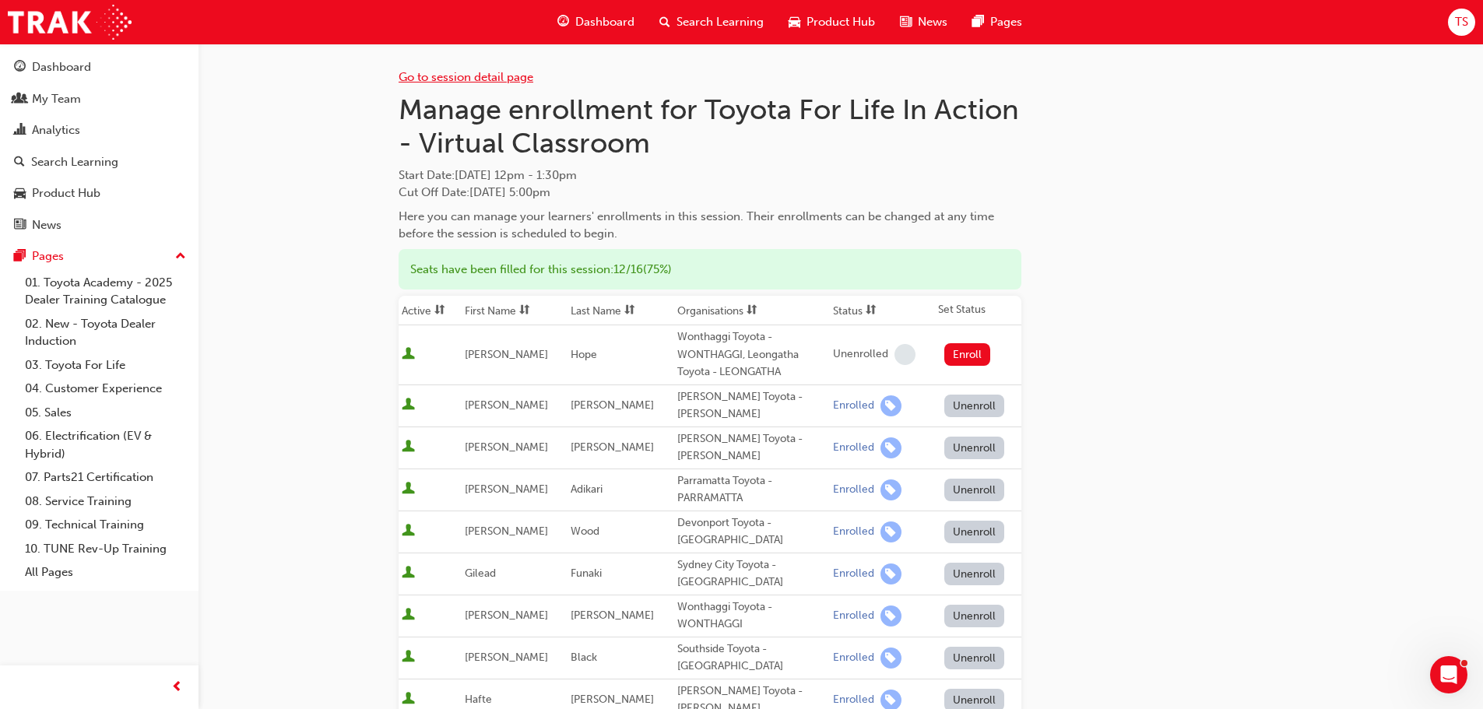
click at [479, 82] on link "Go to session detail page" at bounding box center [466, 77] width 135 height 14
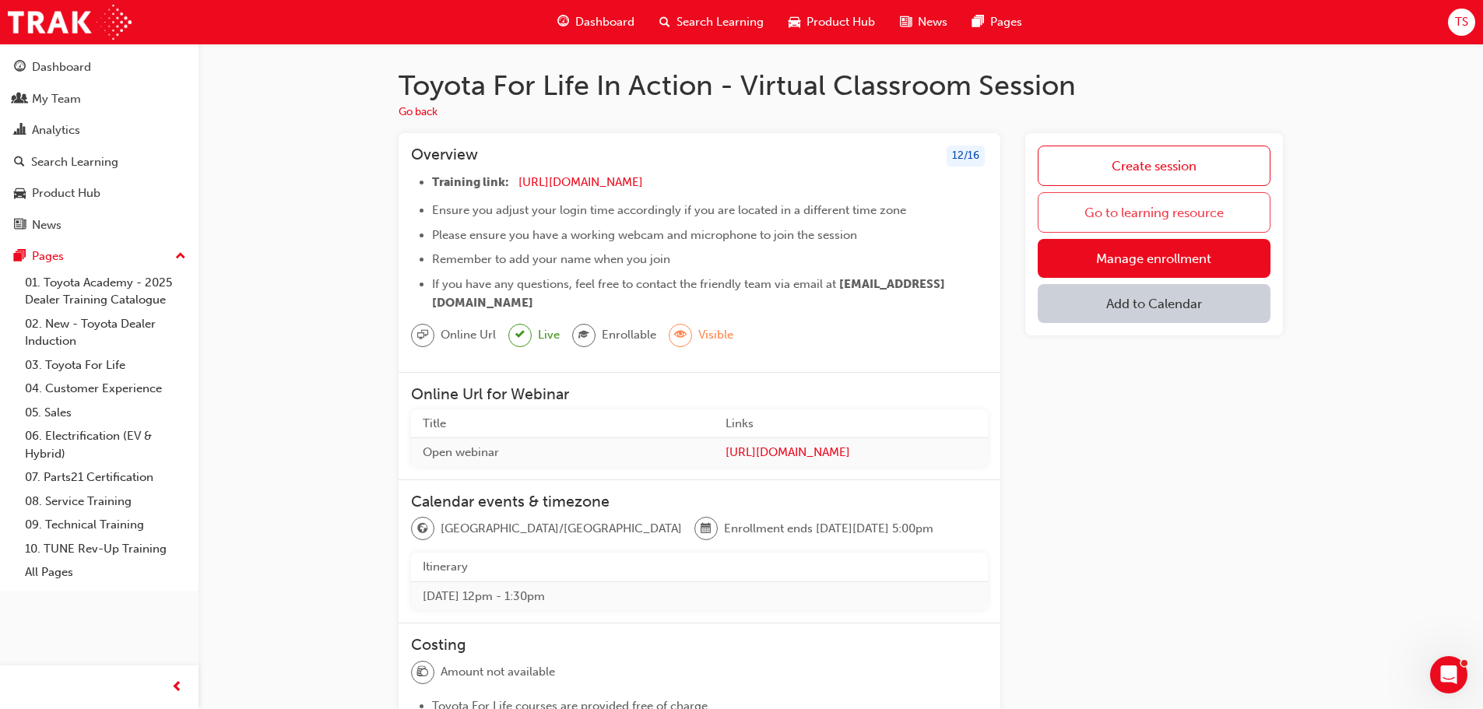
click at [1097, 206] on link "Go to learning resource" at bounding box center [1154, 212] width 233 height 40
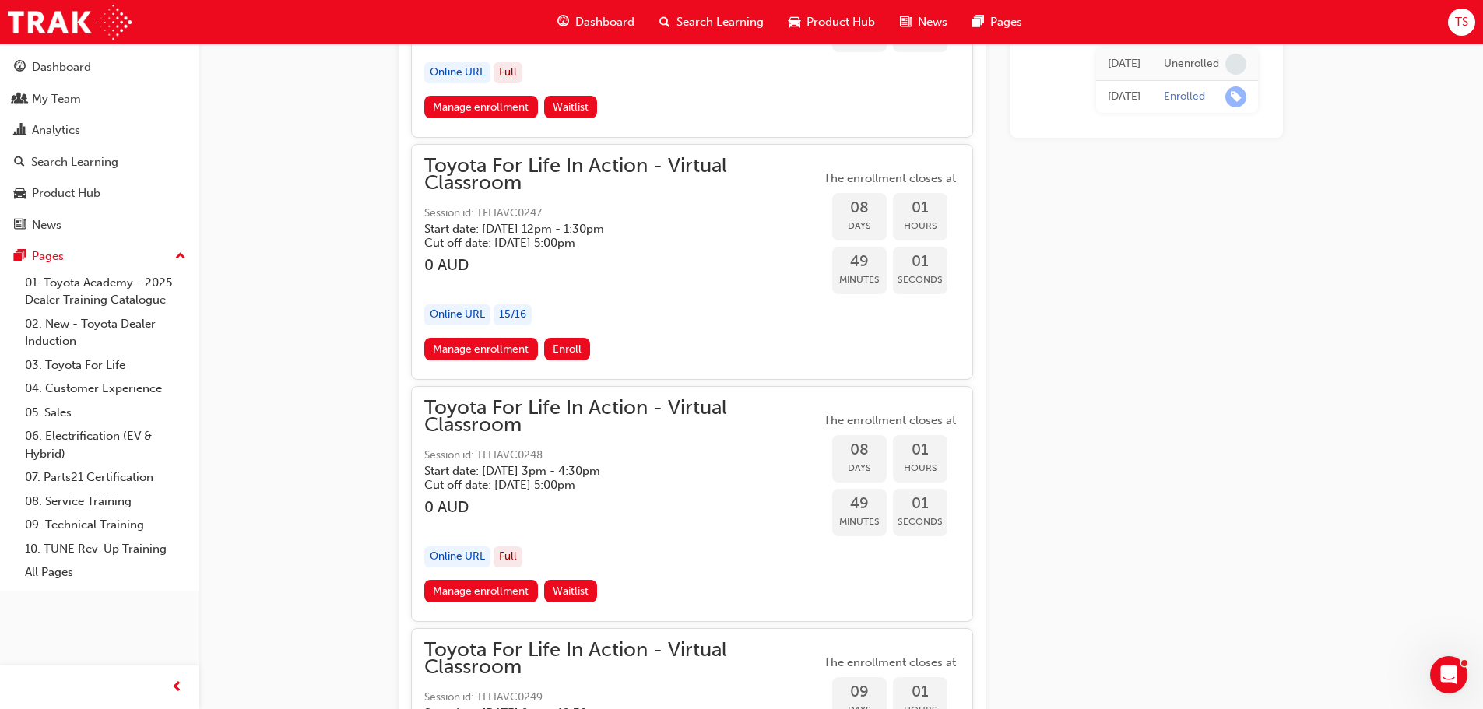
scroll to position [4970, 0]
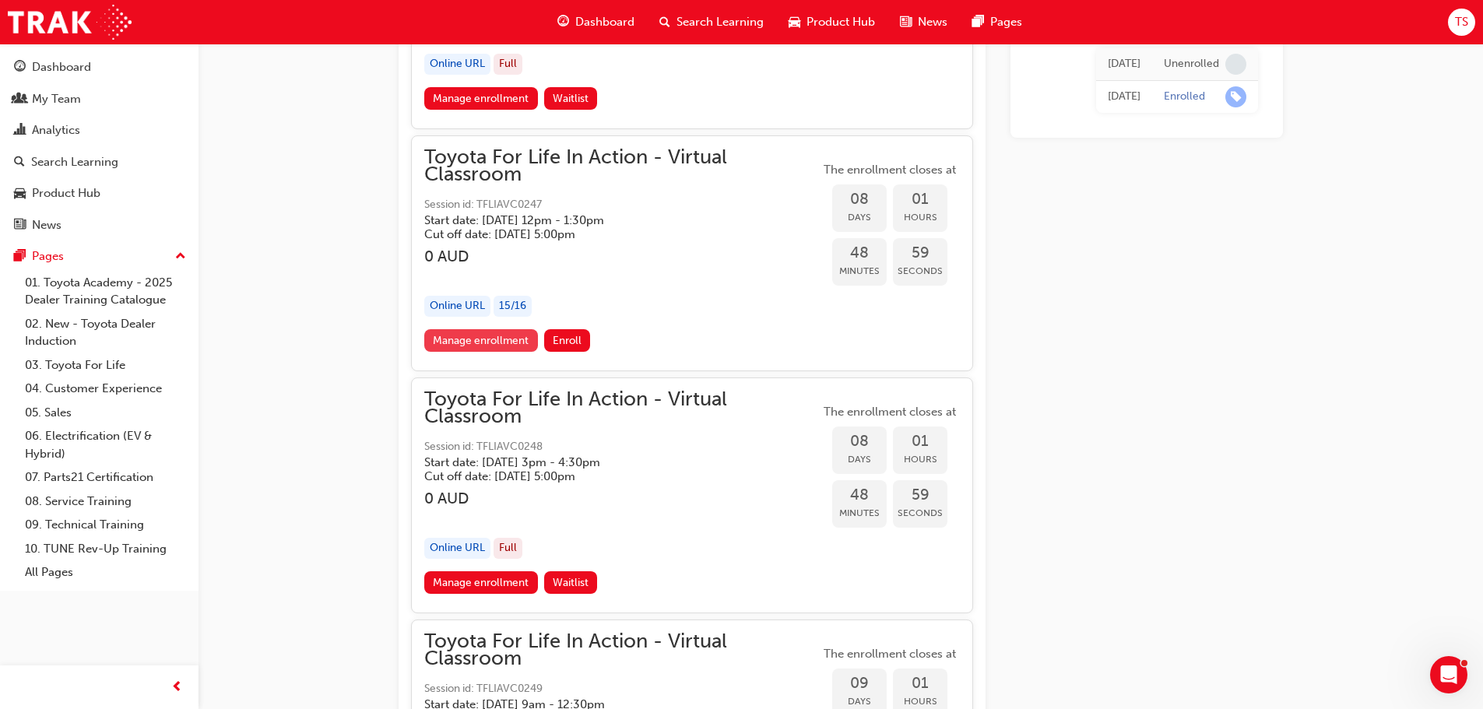
click at [474, 339] on link "Manage enrollment" at bounding box center [481, 340] width 114 height 23
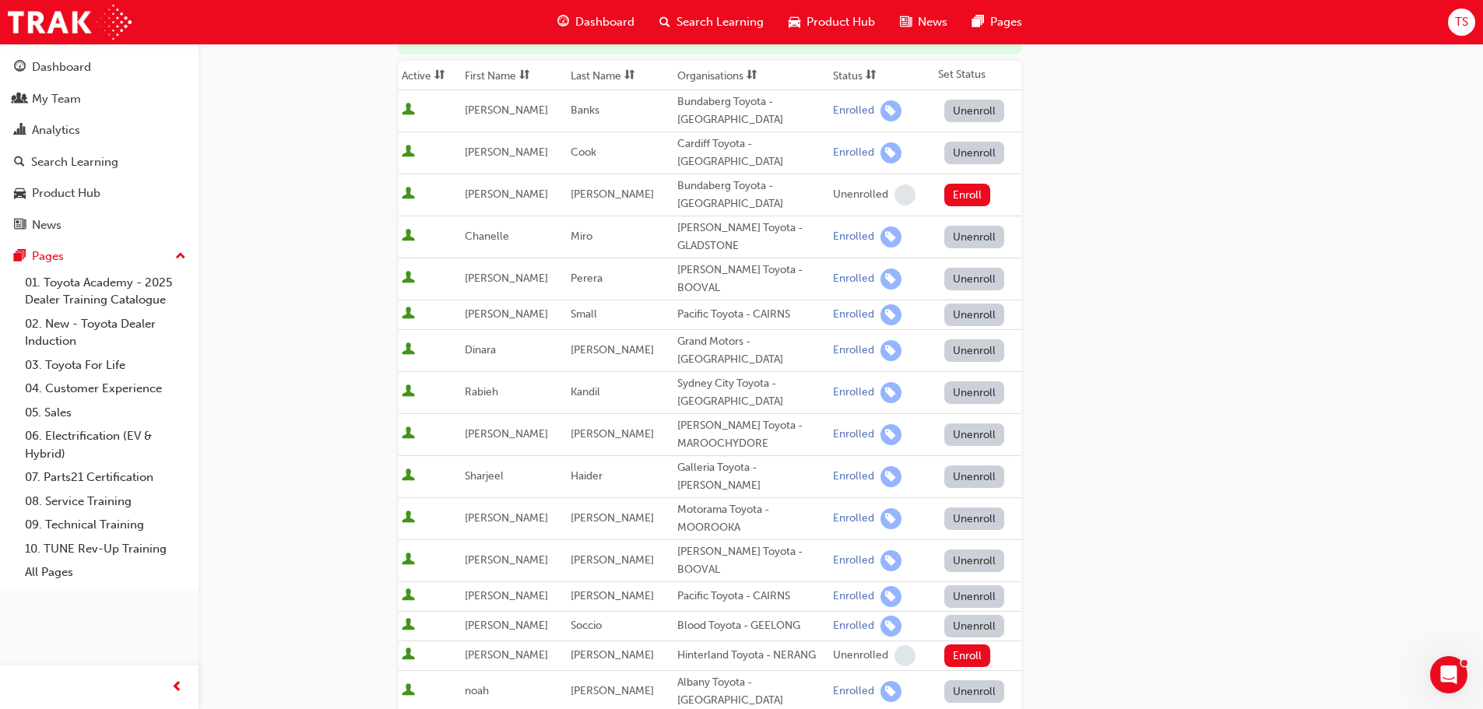
scroll to position [545, 0]
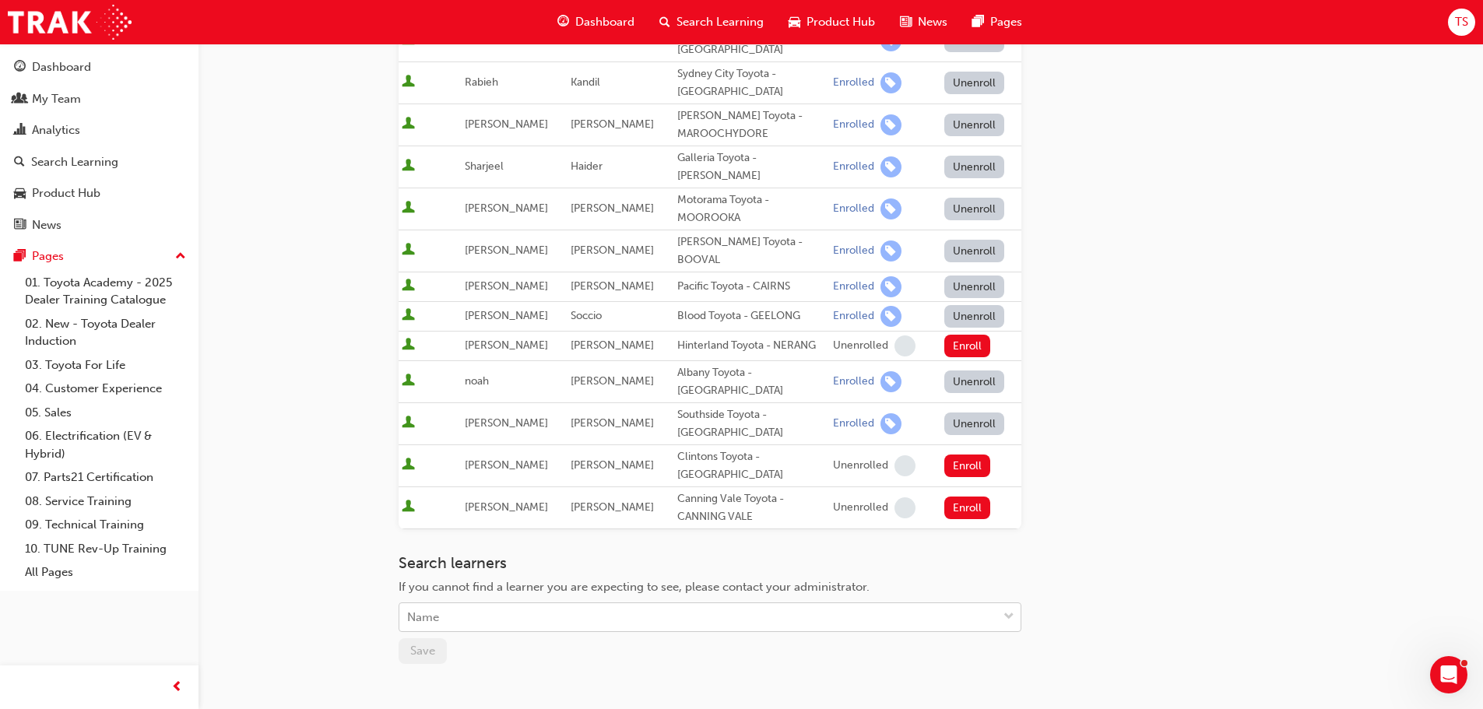
click at [496, 604] on div "Name" at bounding box center [698, 617] width 598 height 27
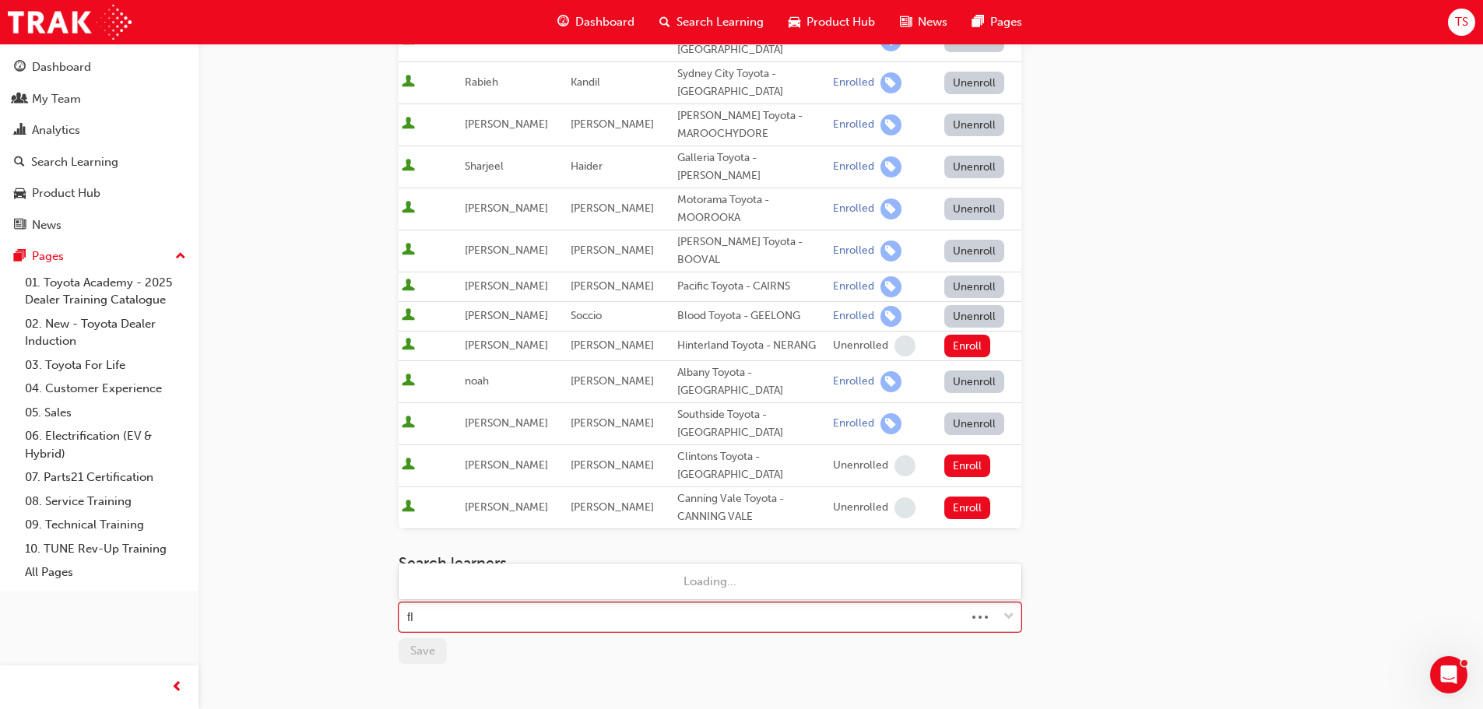
type input "f"
type input "l"
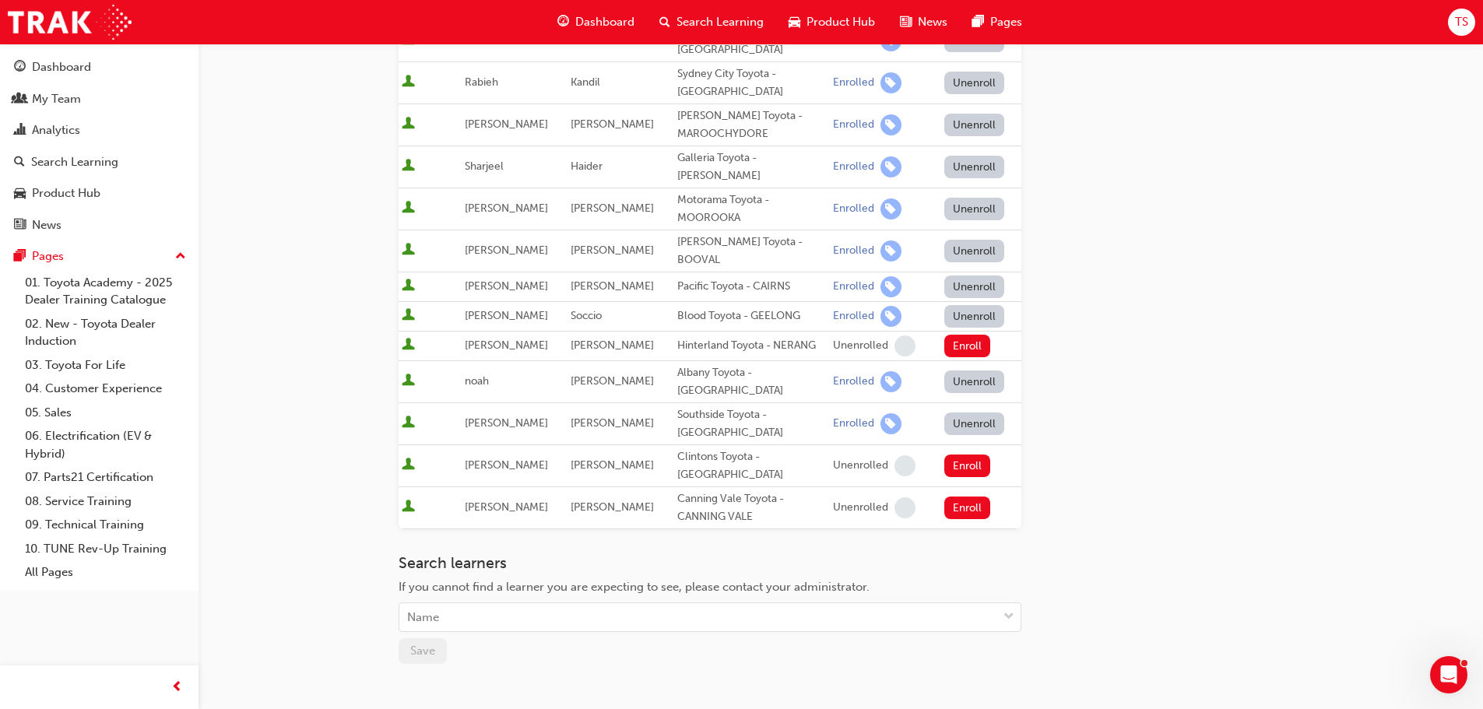
click at [1101, 391] on div "Go to session detail page Manage enrollment for Toyota For Life In Action - Vir…" at bounding box center [841, 142] width 884 height 1286
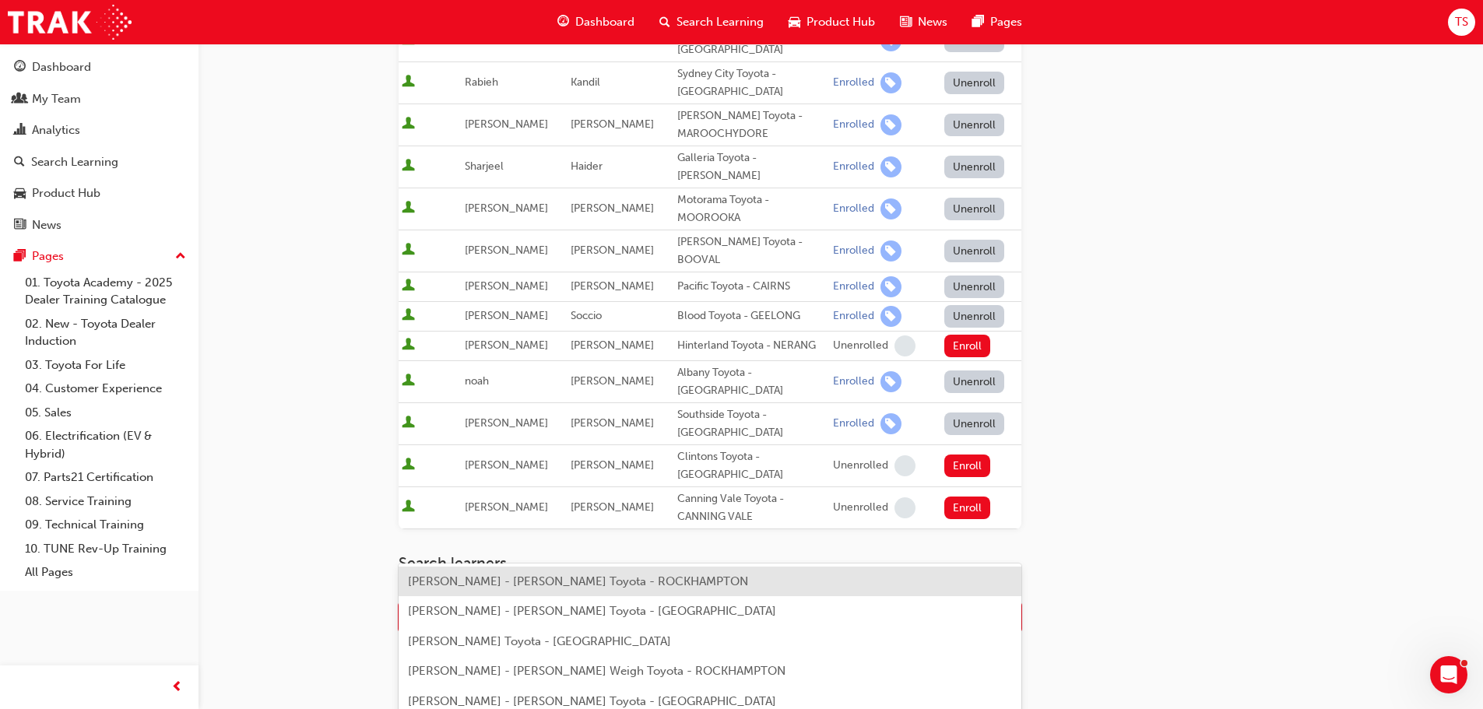
scroll to position [561, 0]
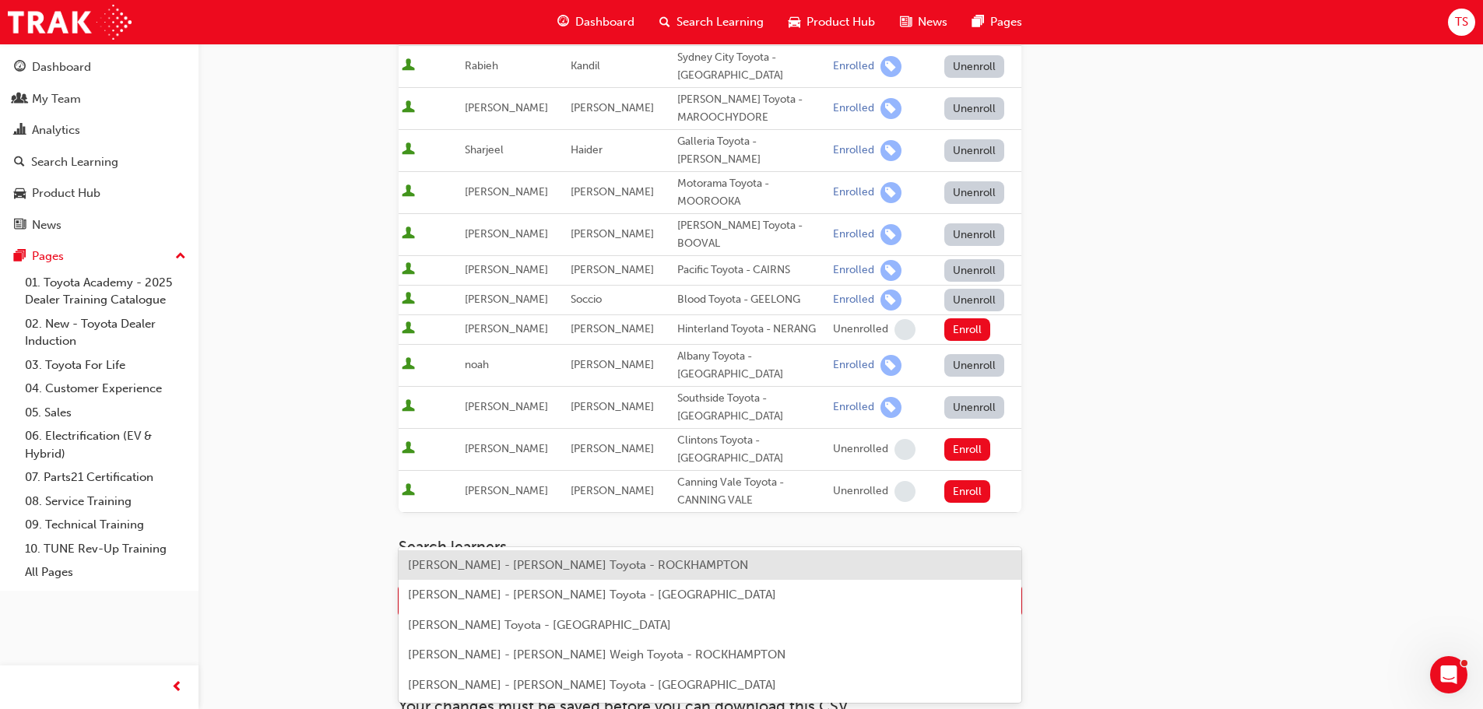
click at [558, 588] on div "Name" at bounding box center [698, 601] width 598 height 27
click at [1221, 448] on div "Go to session detail page Manage enrollment for Toyota For Life In Action - Vir…" at bounding box center [841, 125] width 884 height 1286
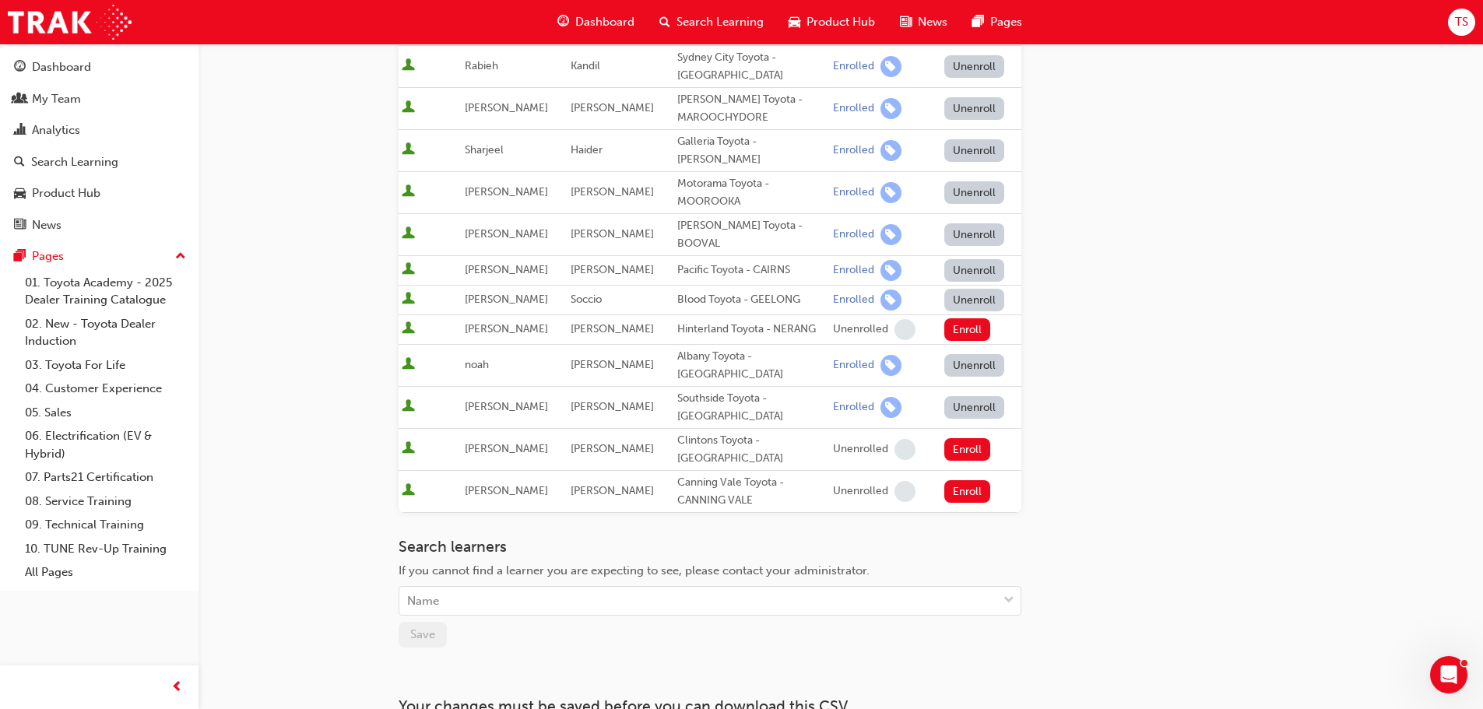
drag, startPoint x: 1250, startPoint y: 370, endPoint x: 1189, endPoint y: 297, distance: 95.6
click at [1250, 370] on div "Go to session detail page Manage enrollment for Toyota For Life In Action - Vir…" at bounding box center [841, 125] width 884 height 1286
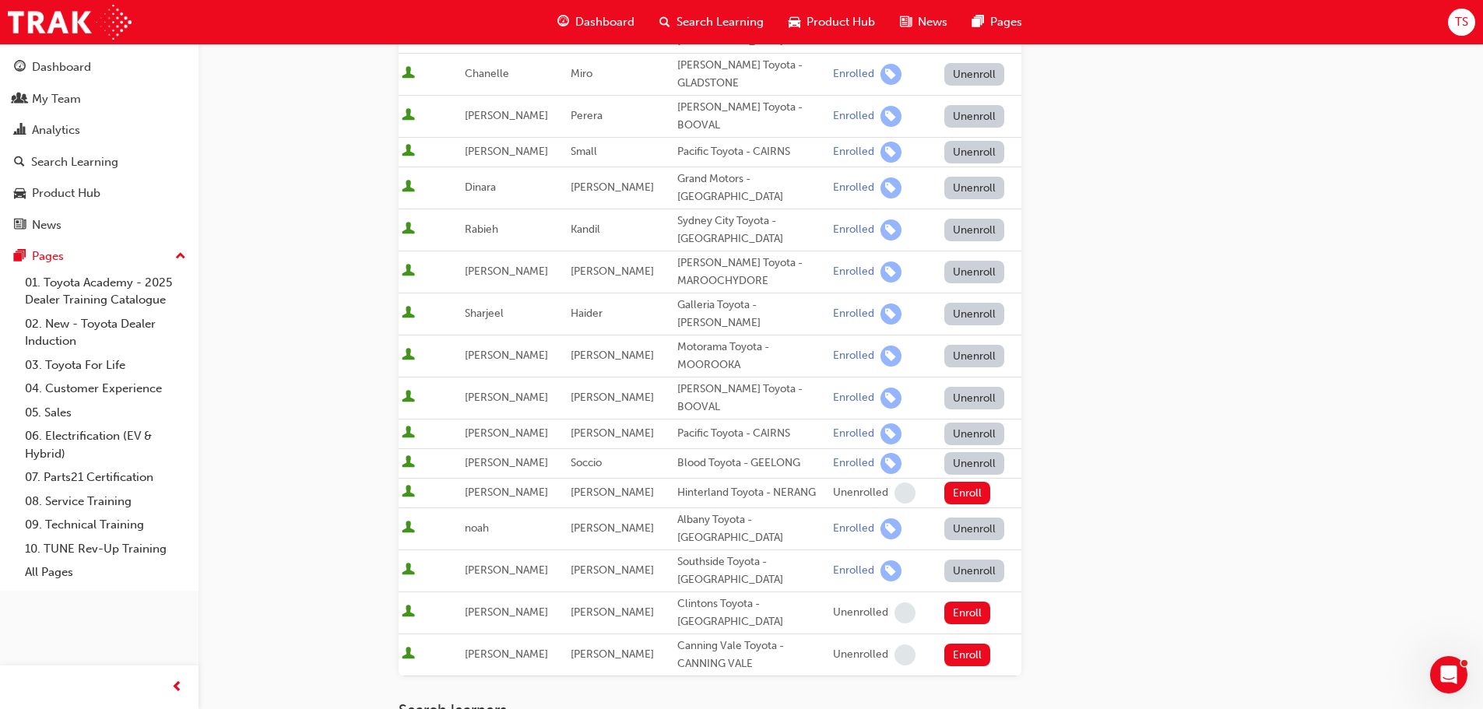
scroll to position [94, 0]
